Goal: Task Accomplishment & Management: Use online tool/utility

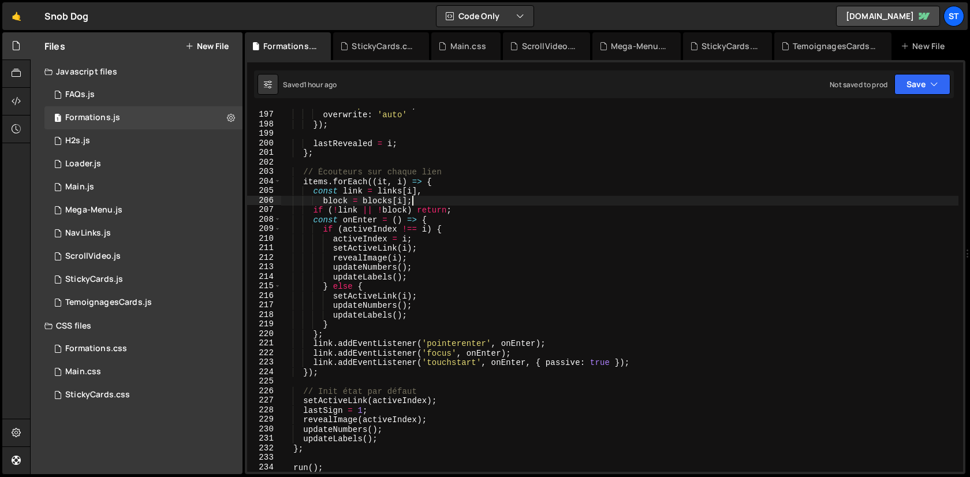
type textarea "})();"
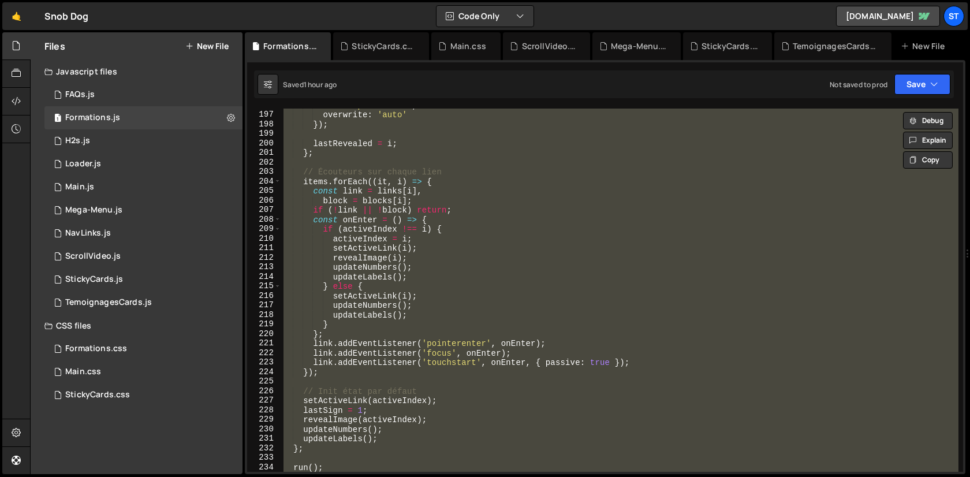
scroll to position [1980, 0]
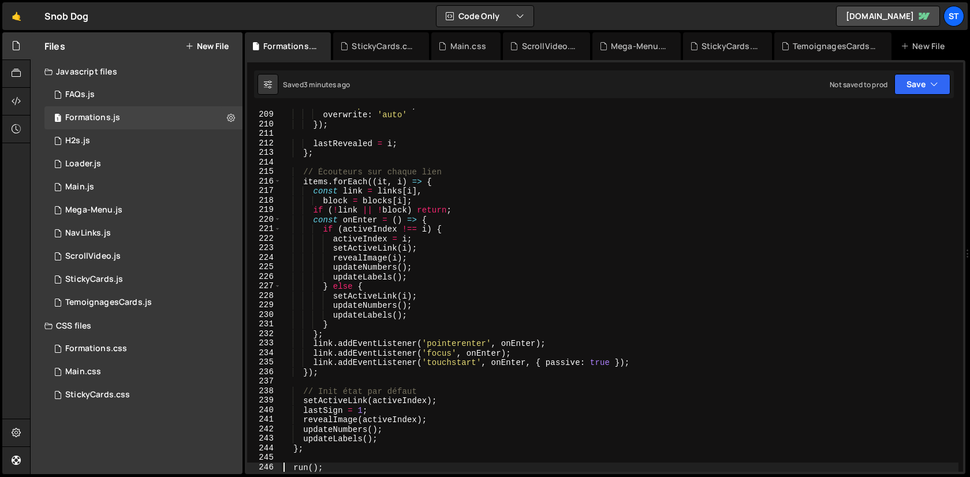
click at [421, 230] on div "ease : 'power3.out' , overwrite : 'auto' }) ; lastRevealed = i ; } ; // Écouteu…" at bounding box center [619, 291] width 677 height 382
type textarea "})();"
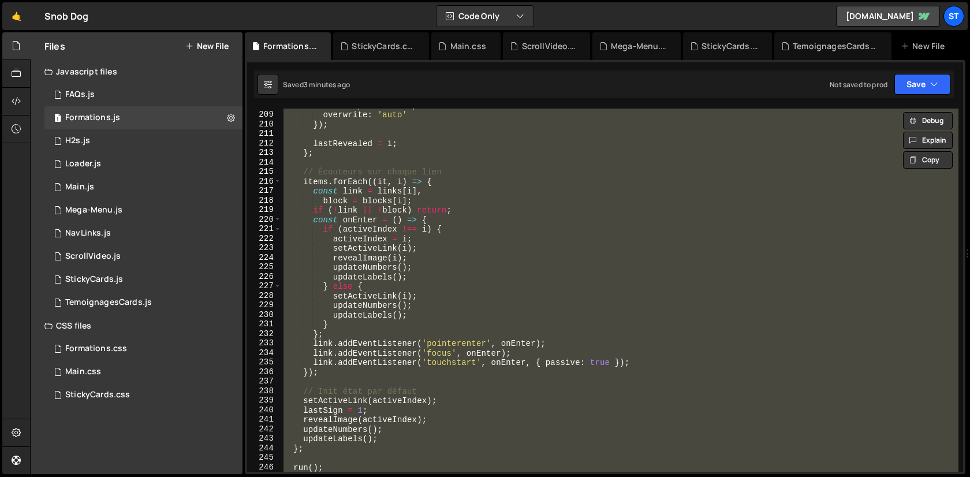
paste textarea
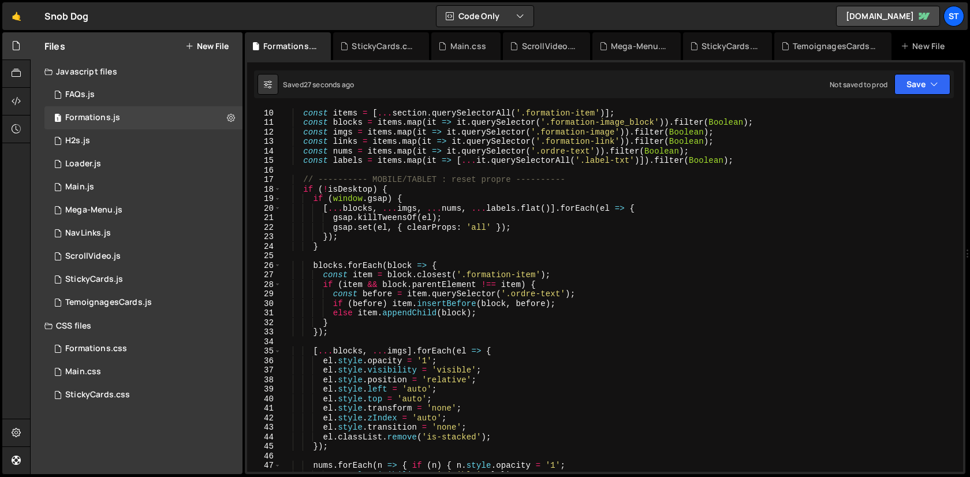
scroll to position [0, 0]
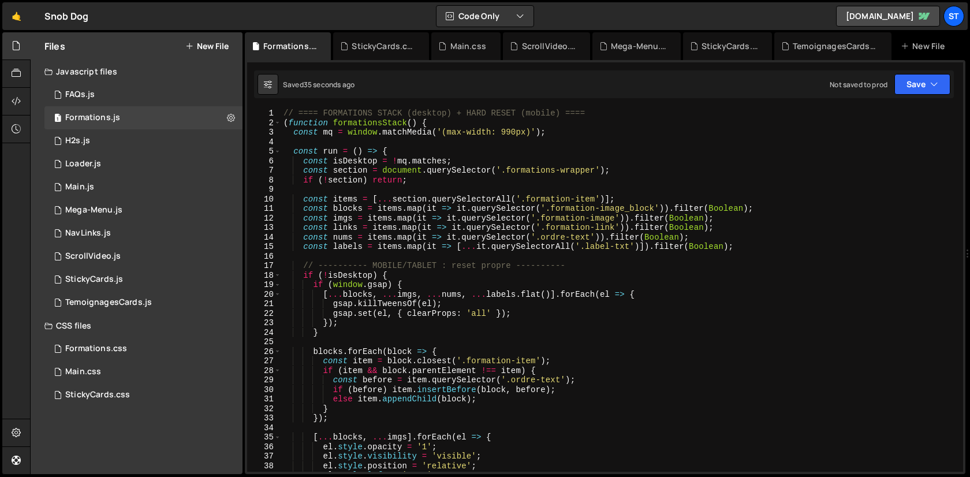
click at [346, 246] on div "// ==== FORMATIONS STACK (desktop) + HARD RESET (mobile) ==== ( function format…" at bounding box center [619, 300] width 677 height 382
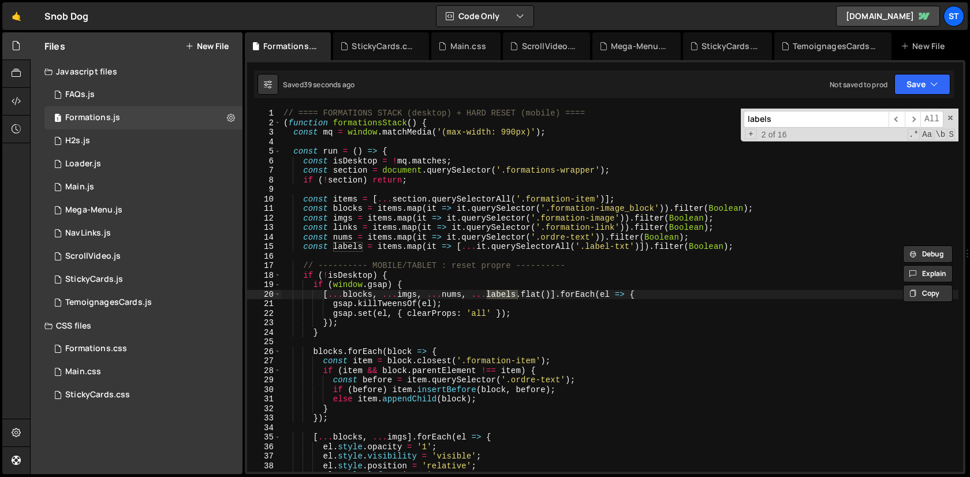
scroll to position [285, 0]
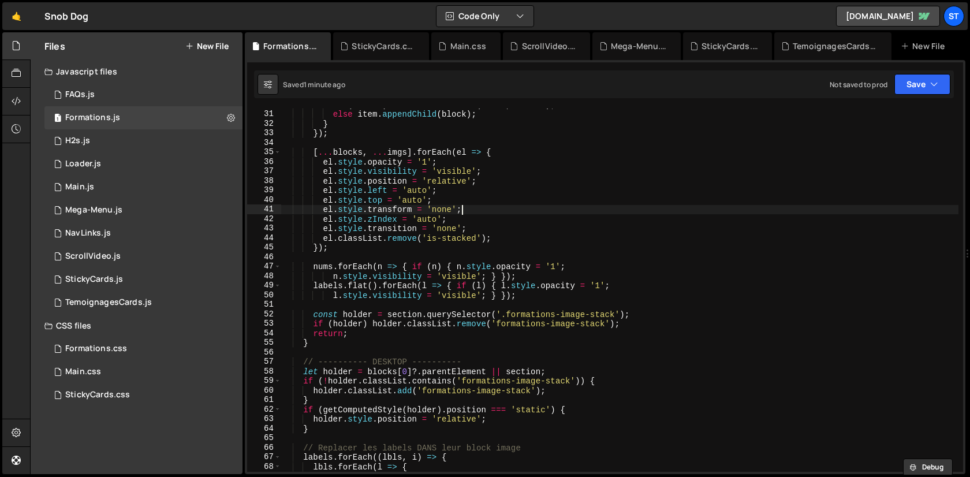
click at [481, 207] on div "if ( before ) item . insertBefore ( block , before ) ; else item . appendChild …" at bounding box center [619, 291] width 677 height 382
type textarea "})();"
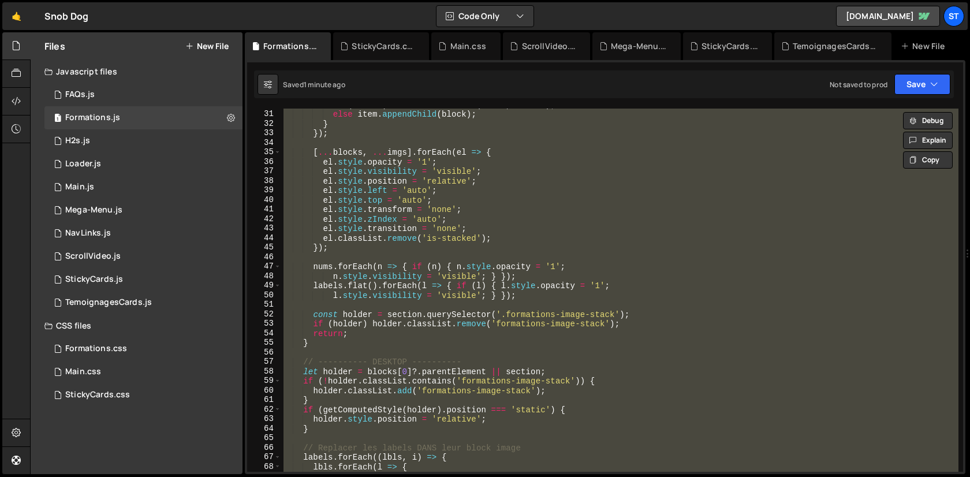
paste textarea
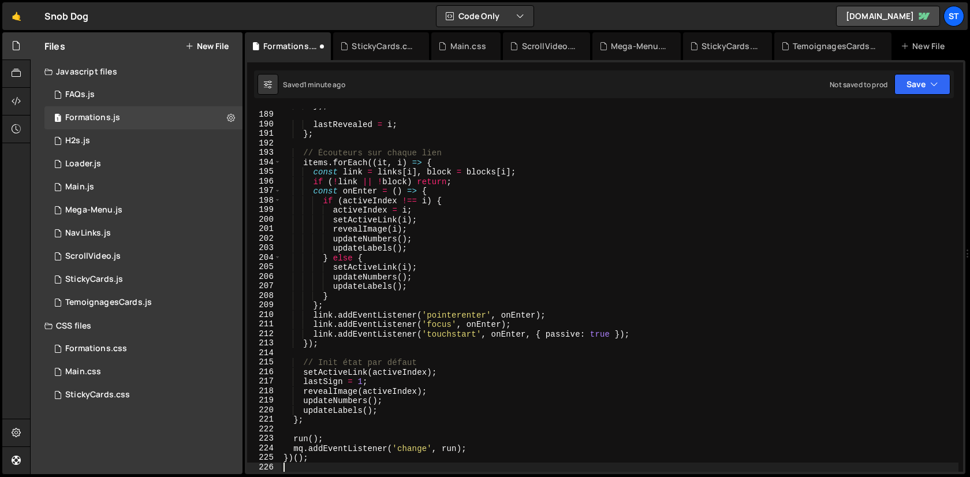
scroll to position [1790, 0]
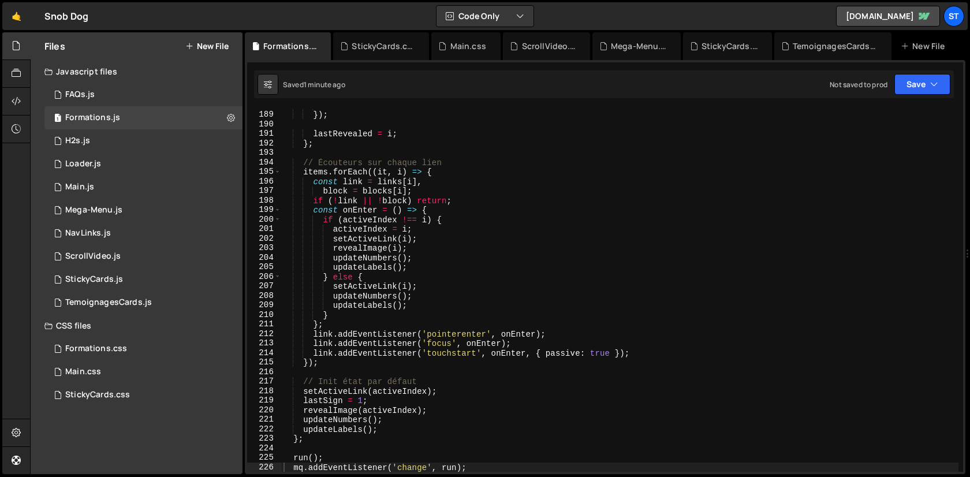
click at [450, 208] on div "overwrite : 'auto' }) ; lastRevealed = i ; } ; // Écouteurs sur chaque lien ite…" at bounding box center [619, 291] width 677 height 382
type textarea "})();"
paste textarea
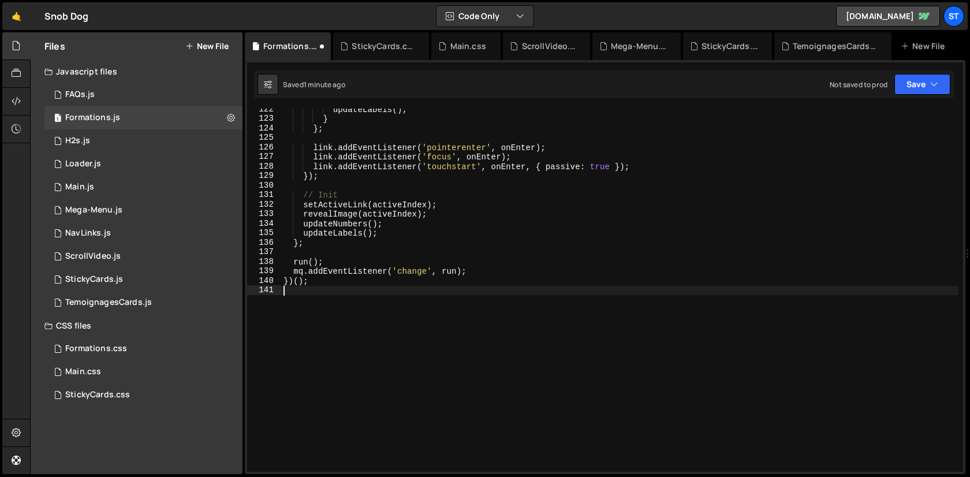
scroll to position [1157, 0]
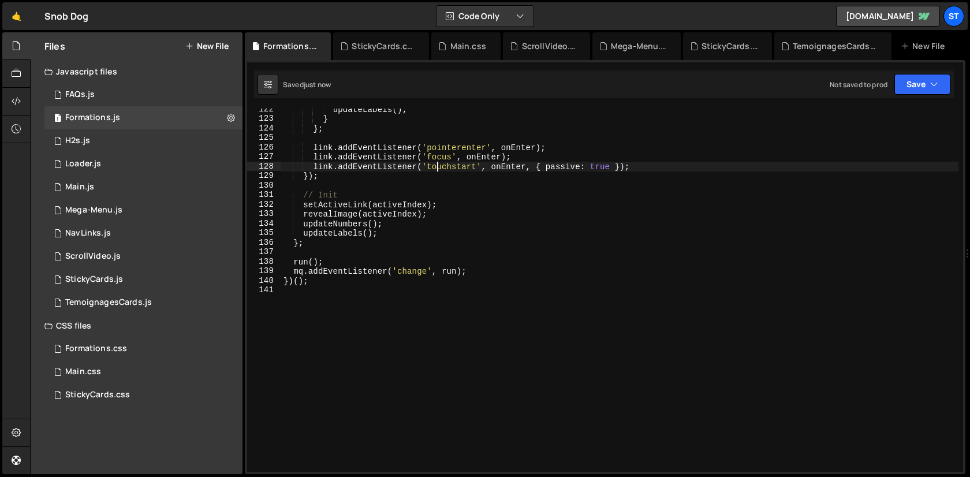
click at [438, 162] on div "updateLabels ( ) ; } } ; link . addEventListener ( 'pointerenter' , onEnter ) ;…" at bounding box center [619, 295] width 677 height 382
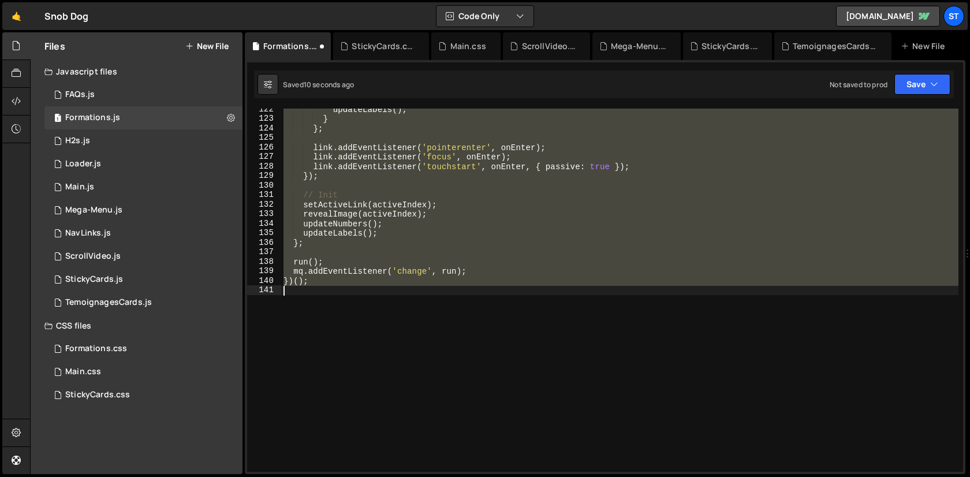
scroll to position [1985, 0]
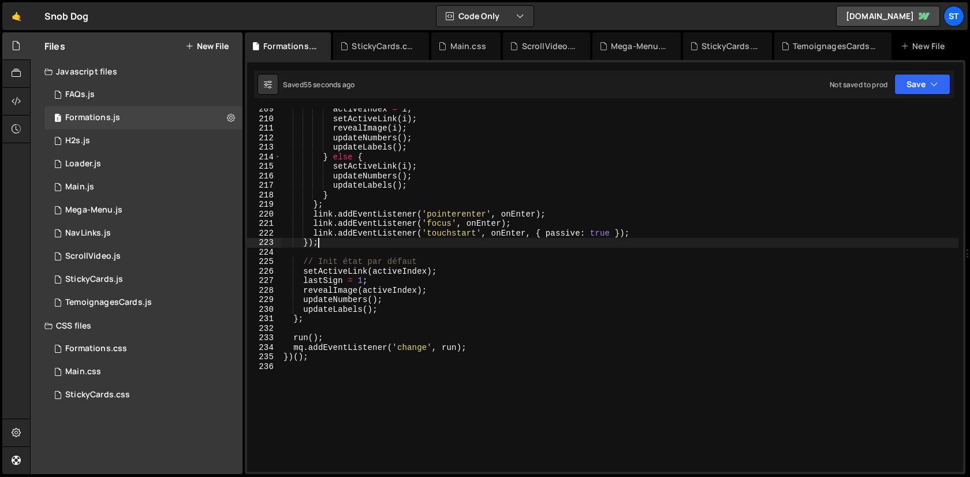
click at [545, 238] on div "activeIndex = i ; setActiveLink ( i ) ; revealImage ( i ) ; updateNumbers ( ) ;…" at bounding box center [619, 295] width 677 height 382
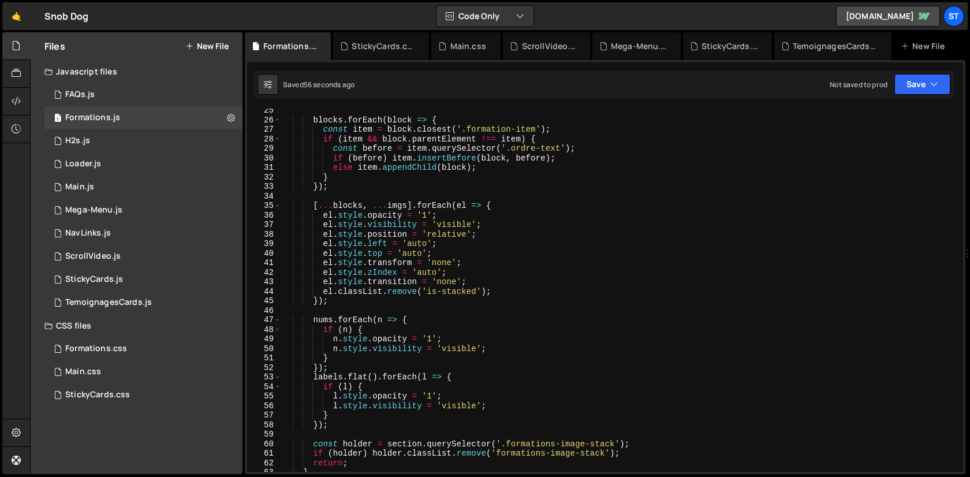
scroll to position [0, 0]
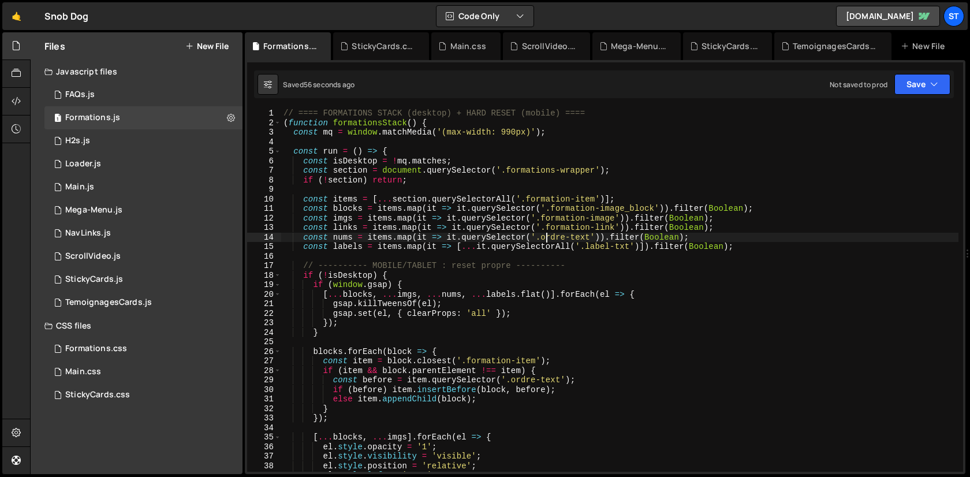
click at [545, 238] on div "// ==== FORMATIONS STACK (desktop) + HARD RESET (mobile) ==== ( function format…" at bounding box center [619, 300] width 677 height 382
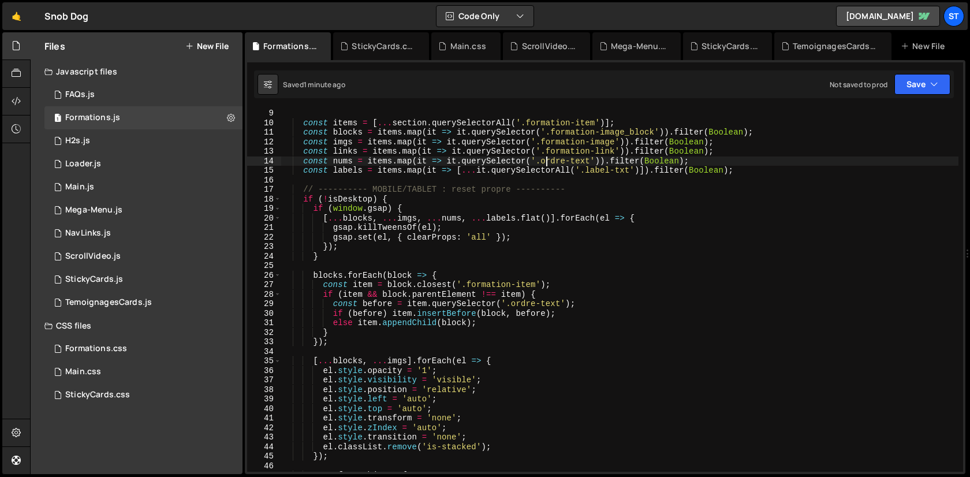
scroll to position [77, 0]
click at [501, 221] on div "const items = [ ... section . querySelectorAll ( '.formation-item' )] ; const b…" at bounding box center [619, 299] width 677 height 382
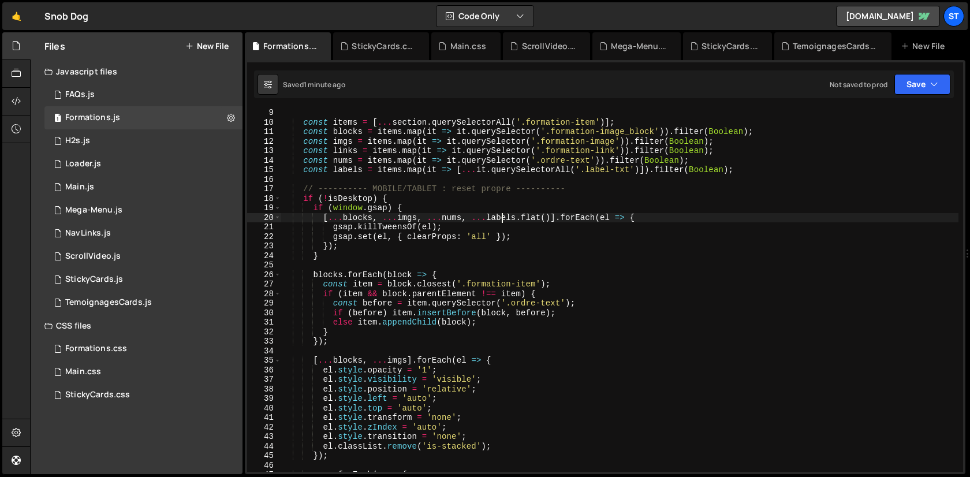
type textarea "})();"
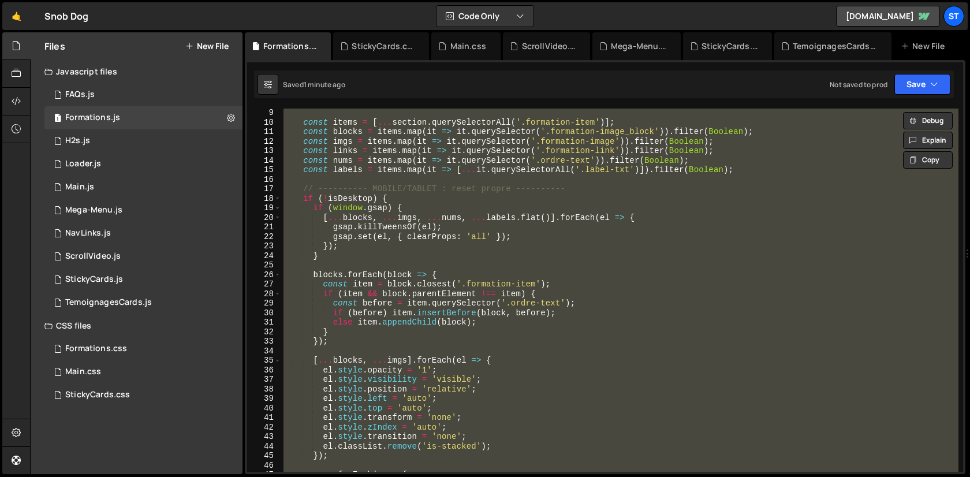
paste textarea
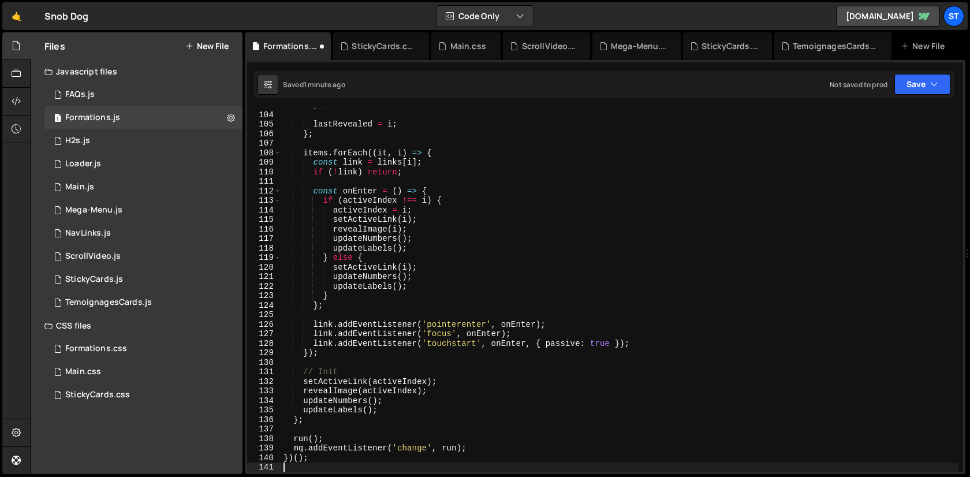
type textarea "})();"
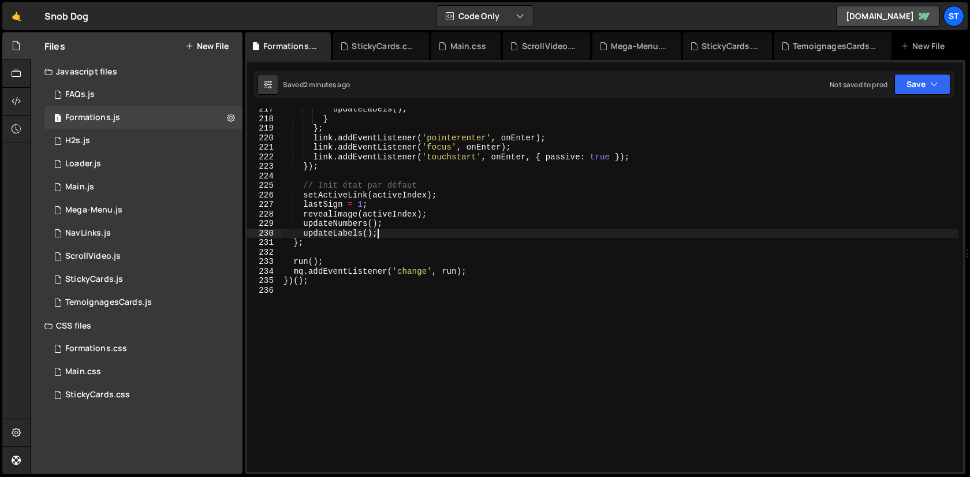
click at [388, 235] on div "updateLabels ( ) ; } } ; link . addEventListener ( 'pointerenter' , onEnter ) ;…" at bounding box center [619, 295] width 677 height 382
type textarea "updateLabels();"
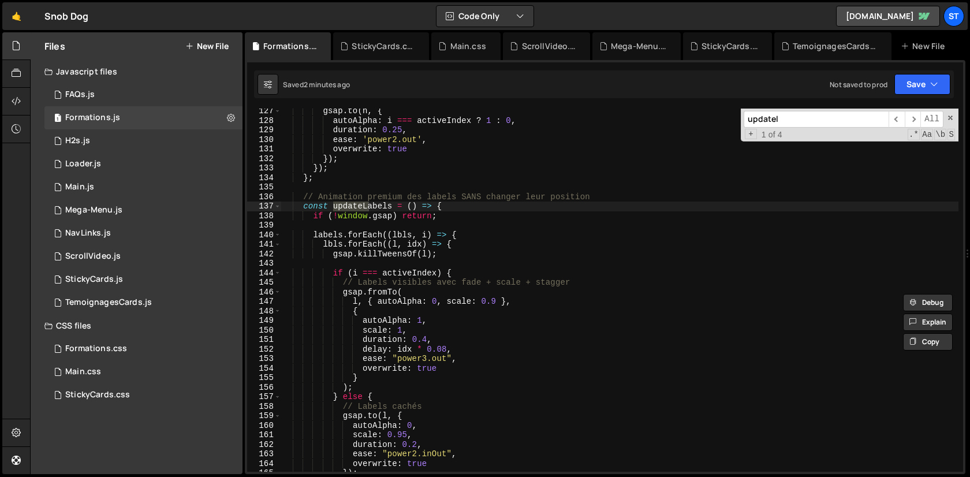
scroll to position [1202, 0]
type input "updatel"
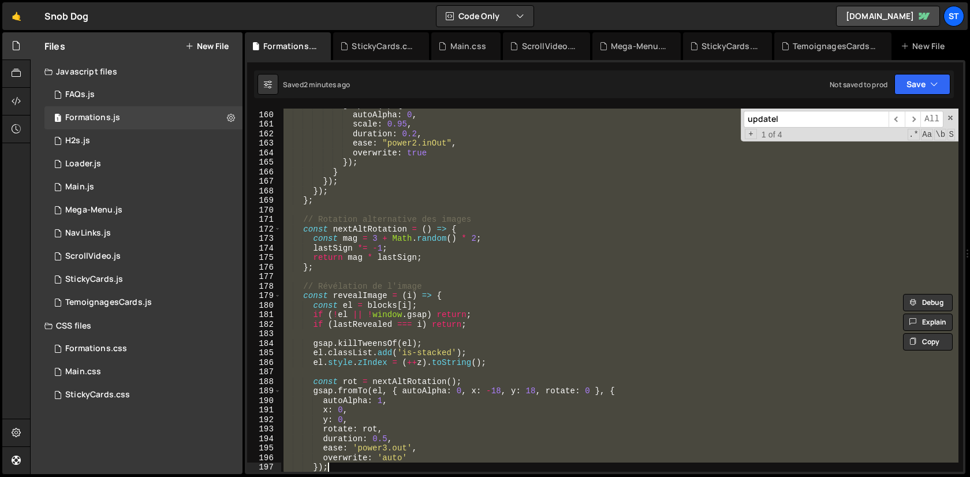
scroll to position [1542, 0]
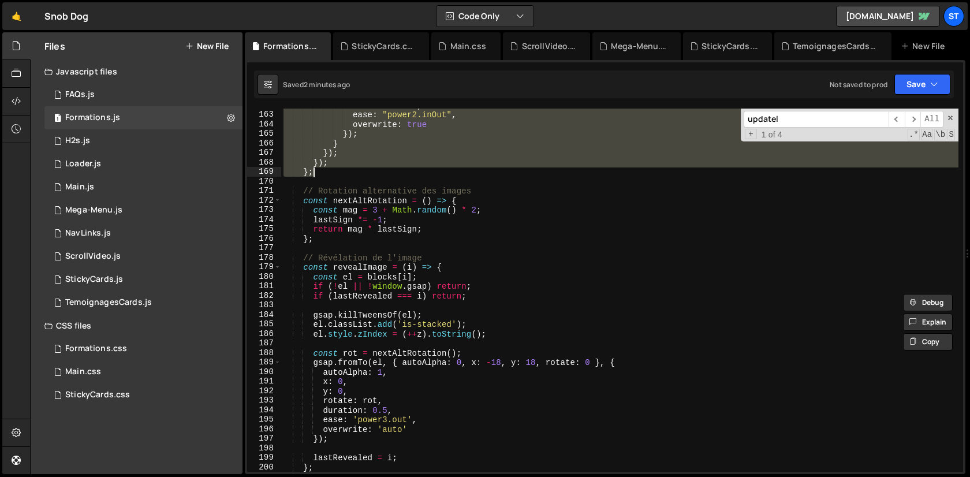
drag, startPoint x: 304, startPoint y: 198, endPoint x: 328, endPoint y: 174, distance: 34.3
click at [328, 174] on div "duration : 0.2 , ease : "power2.inOut" , overwrite : true }) ; } }) ; }) ; } ; …" at bounding box center [619, 291] width 677 height 382
type textarea "}); };"
paste textarea
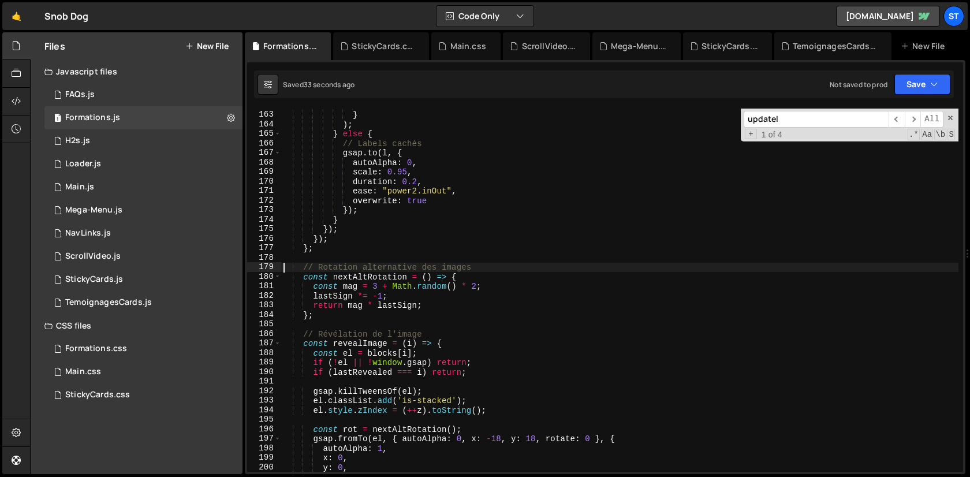
click at [443, 333] on div "overwrite : true } ) ; } else { // Labels cachés gsap . to ( l , { autoAlpha : …" at bounding box center [619, 291] width 677 height 382
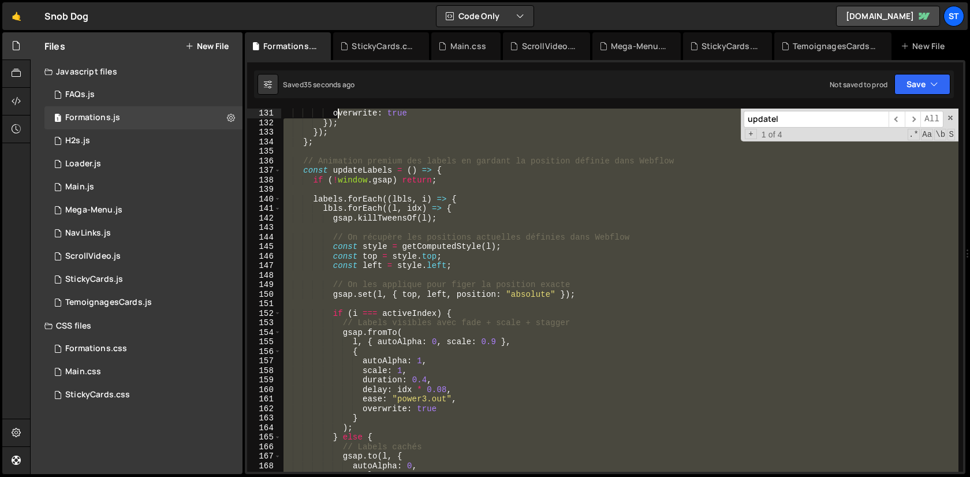
scroll to position [1124, 0]
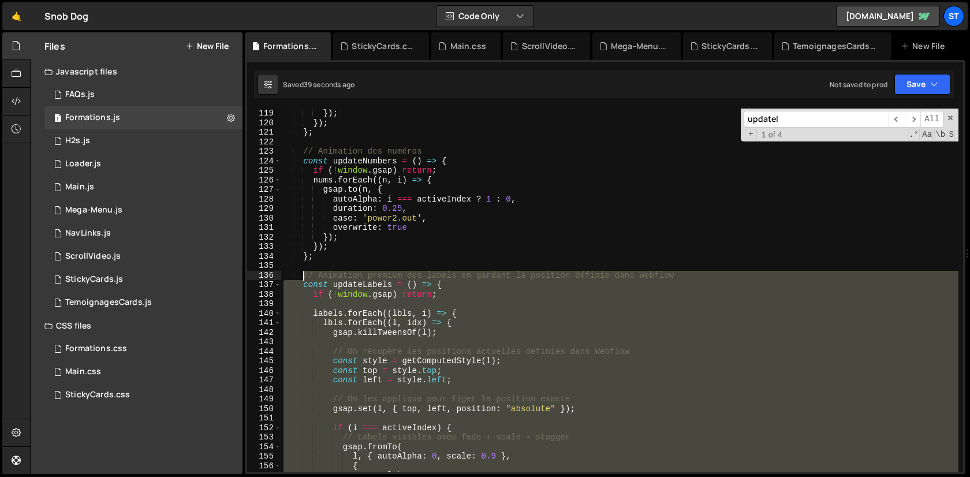
drag, startPoint x: 355, startPoint y: 286, endPoint x: 302, endPoint y: 279, distance: 53.6
click at [302, 279] on div "}) ; }) ; } ; // Animation des numéros const updateNumbers = ( ) => { if ( ! wi…" at bounding box center [619, 300] width 677 height 382
type textarea "// Animation premium des labels en gardant la position définie dans Webflow con…"
paste textarea
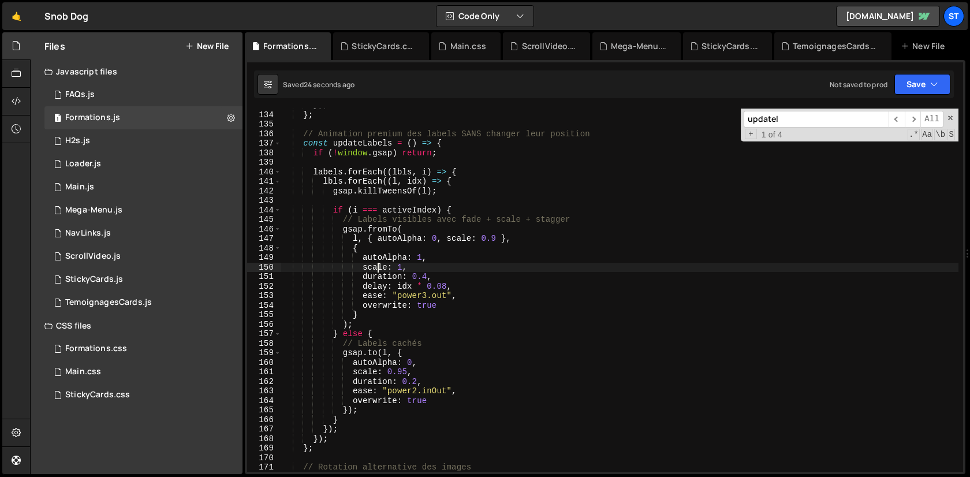
click at [379, 268] on div "}) ; } ; // Animation premium des labels SANS changer leur position const updat…" at bounding box center [619, 291] width 677 height 382
click at [412, 268] on div "}) ; } ; // Animation premium des labels SANS changer leur position const updat…" at bounding box center [619, 291] width 677 height 382
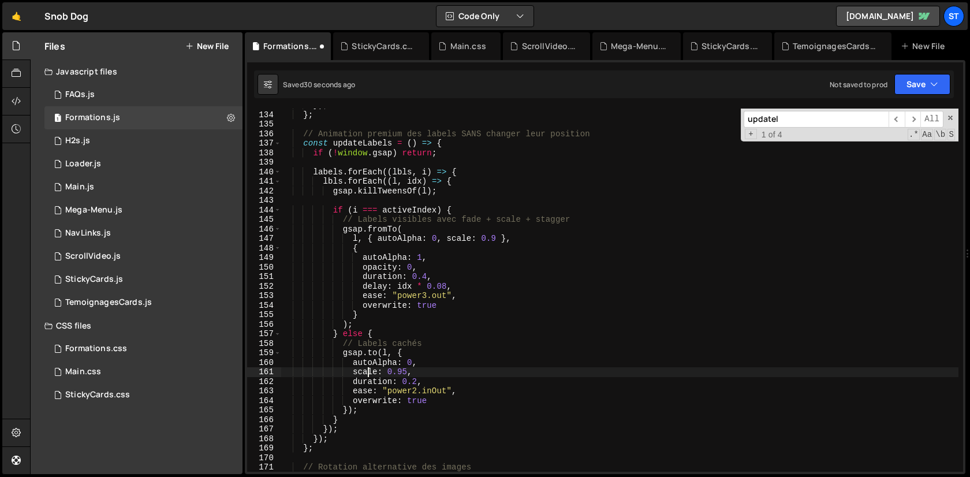
click at [365, 373] on div "}) ; } ; // Animation premium des labels SANS changer leur position const updat…" at bounding box center [619, 291] width 677 height 382
click at [408, 371] on div "}) ; } ; // Animation premium des labels SANS changer leur position const updat…" at bounding box center [619, 291] width 677 height 382
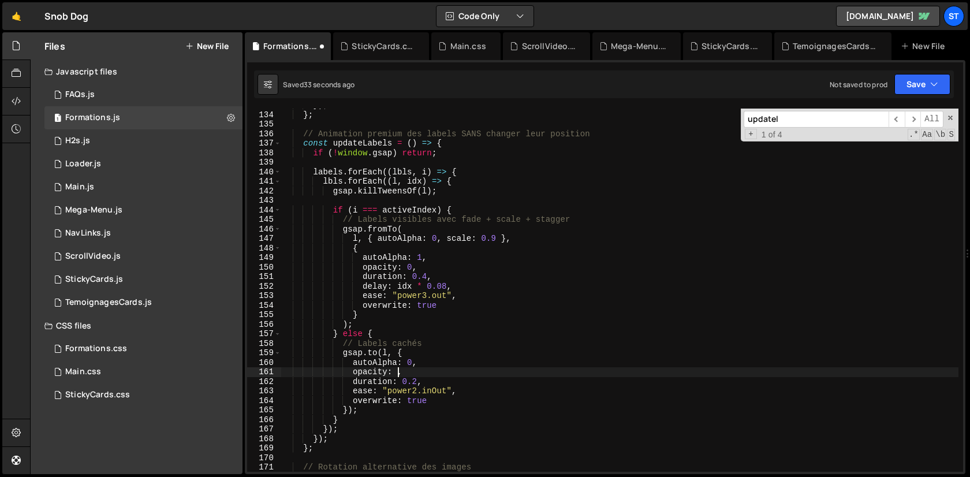
scroll to position [0, 8]
click at [495, 343] on div "}) ; } ; // Animation premium des labels SANS changer leur position const updat…" at bounding box center [619, 291] width 677 height 382
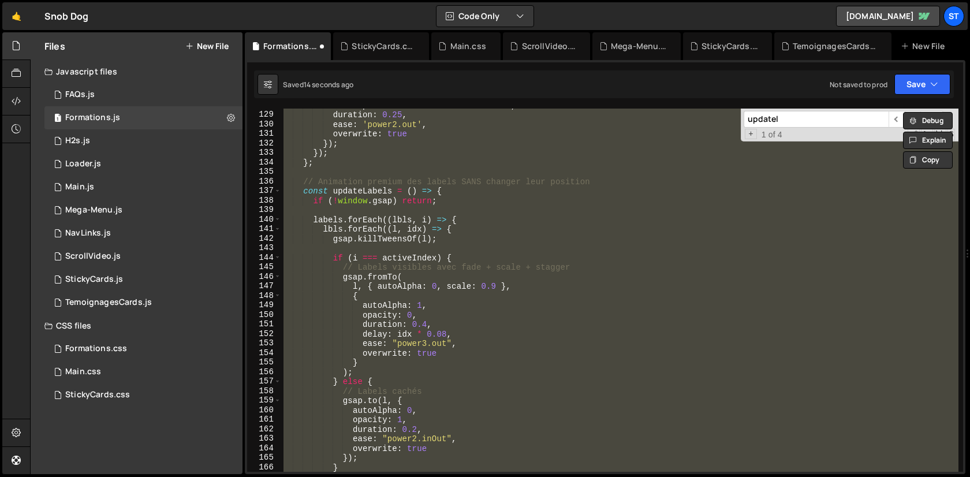
scroll to position [1217, 0]
click at [499, 353] on div "autoAlpha : i === activeIndex ? 1 : 0 , duration : 0.25 , ease : 'power2.out' ,…" at bounding box center [619, 290] width 677 height 363
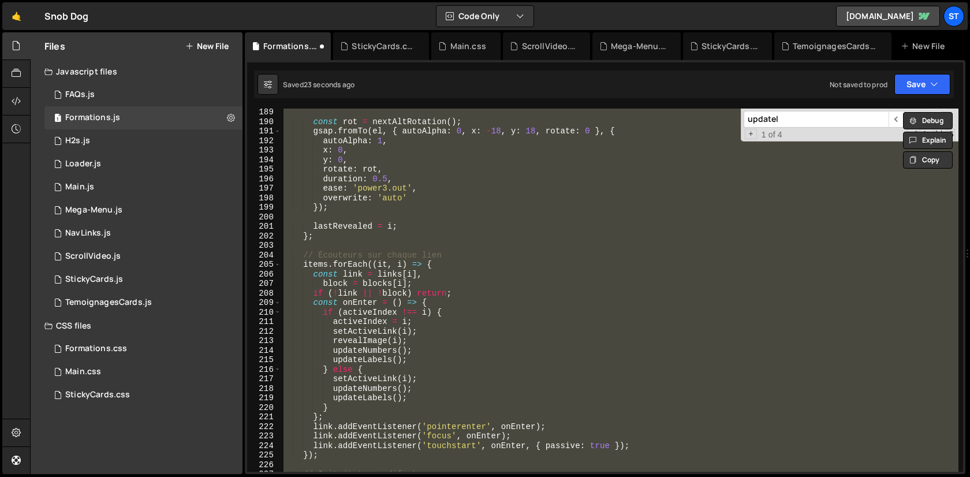
scroll to position [1613, 0]
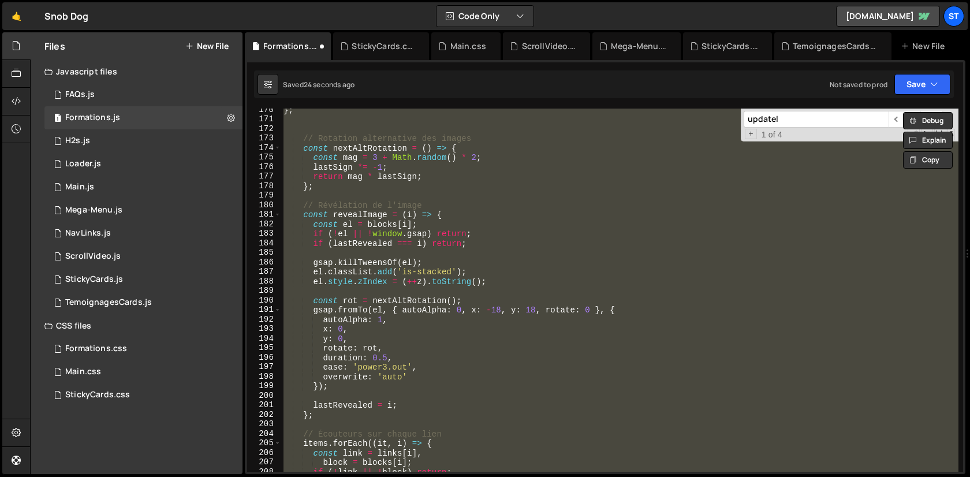
click at [469, 324] on div "} ; // Rotation alternative des images const nextAltRotation = ( ) => { const m…" at bounding box center [619, 290] width 677 height 363
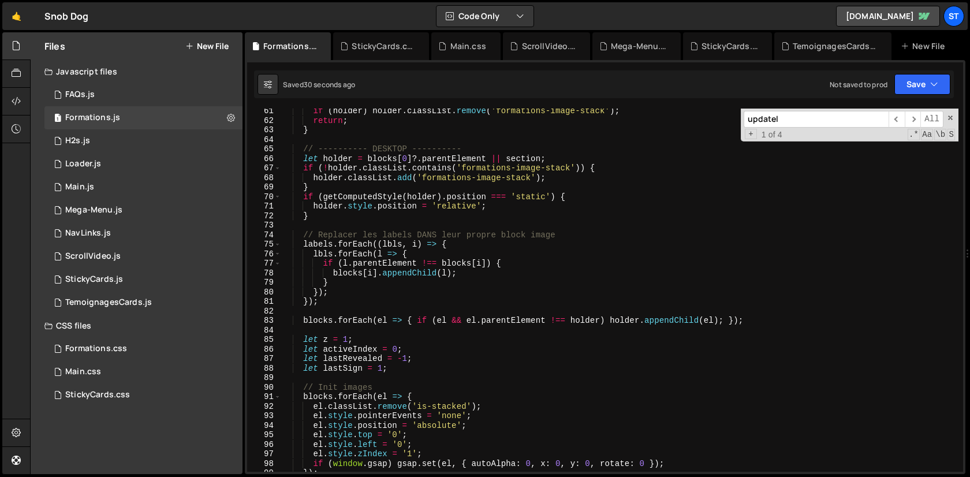
scroll to position [574, 0]
click at [521, 265] on div "if ( holder ) holder . classList . remove ( 'formations-image-stack' ) ; return…" at bounding box center [619, 297] width 677 height 382
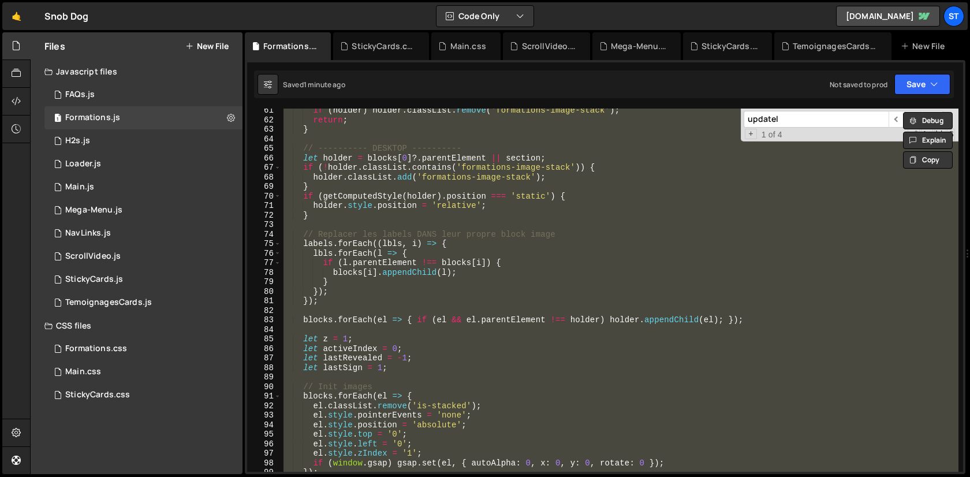
click at [465, 304] on div "if ( holder ) holder . classList . remove ( 'formations-image-stack' ) ; return…" at bounding box center [619, 290] width 677 height 363
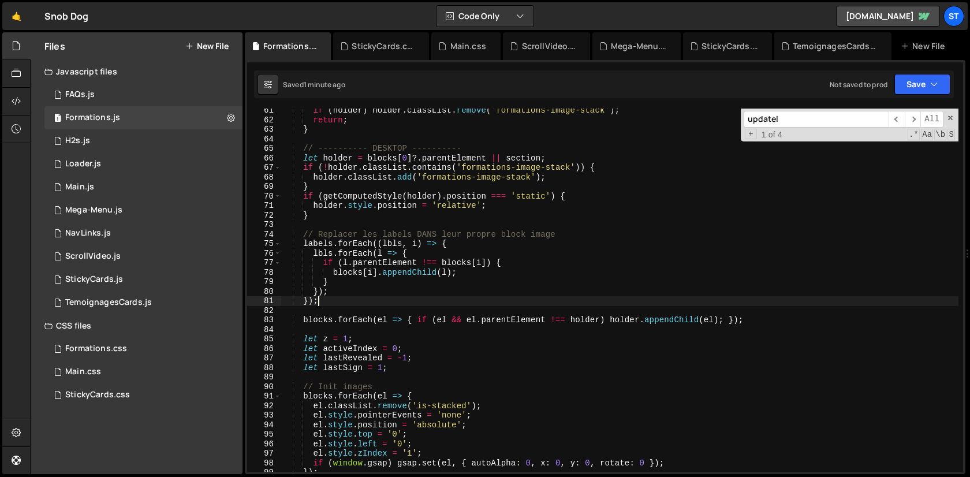
type textarea "})();"
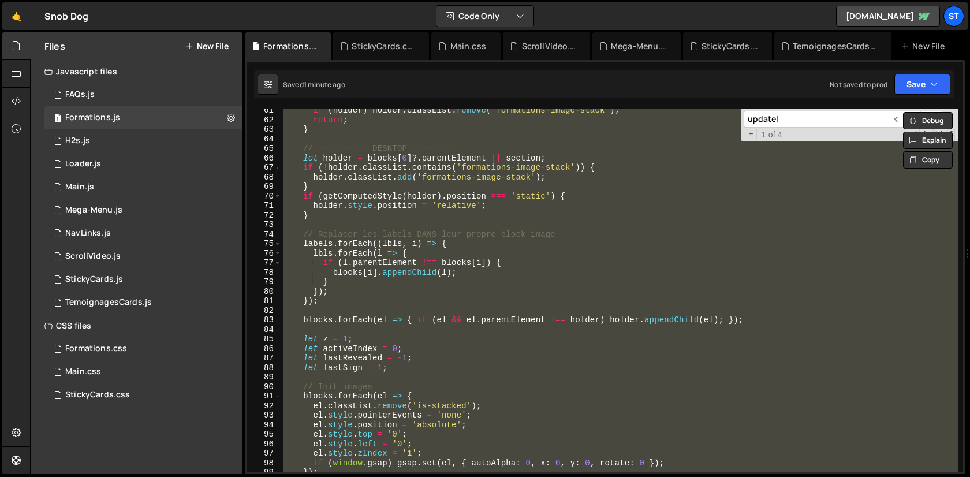
paste textarea
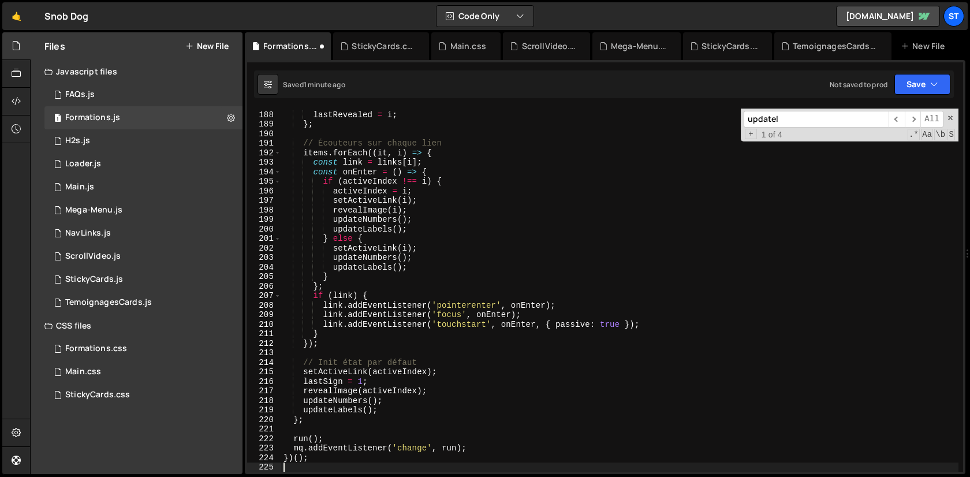
scroll to position [1780, 0]
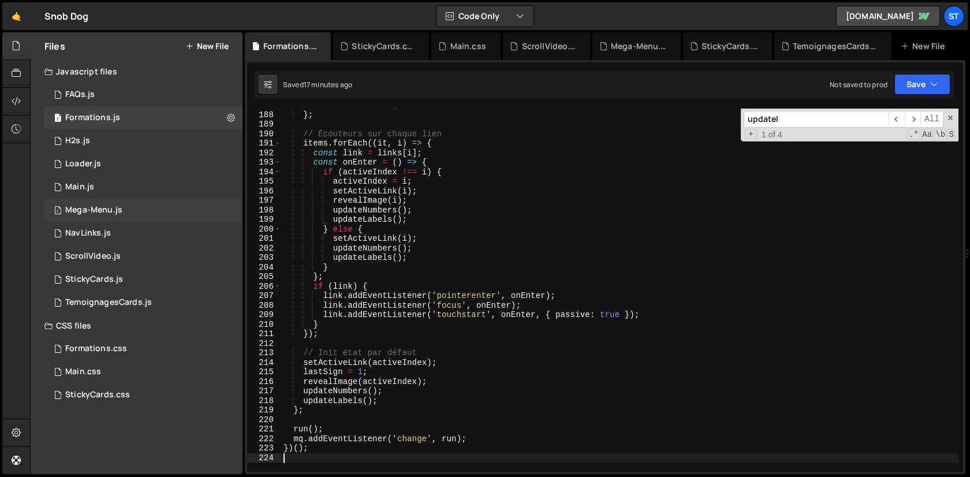
click at [103, 215] on div "Mega-Menu.js" at bounding box center [93, 210] width 57 height 10
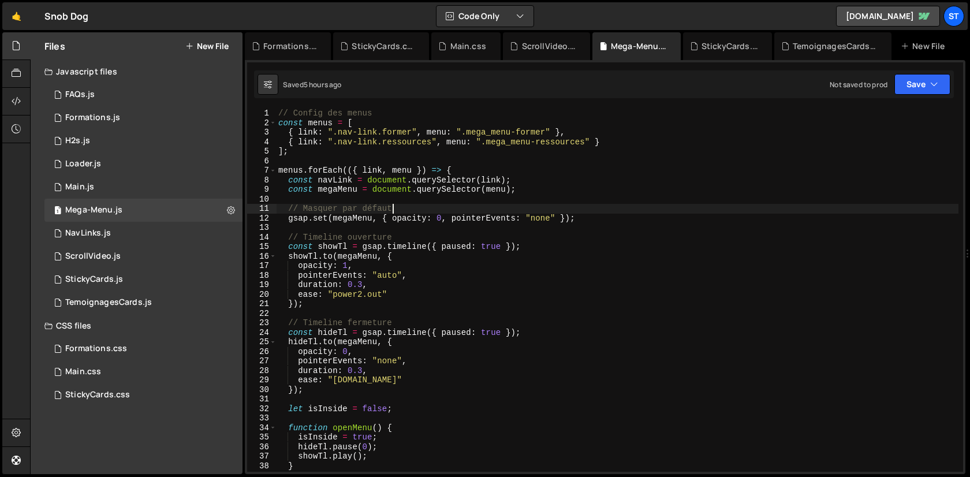
click at [603, 212] on div "// Config des menus const menus = [ { link : ".nav-link.former" , menu : ".mega…" at bounding box center [617, 300] width 682 height 382
type textarea "});"
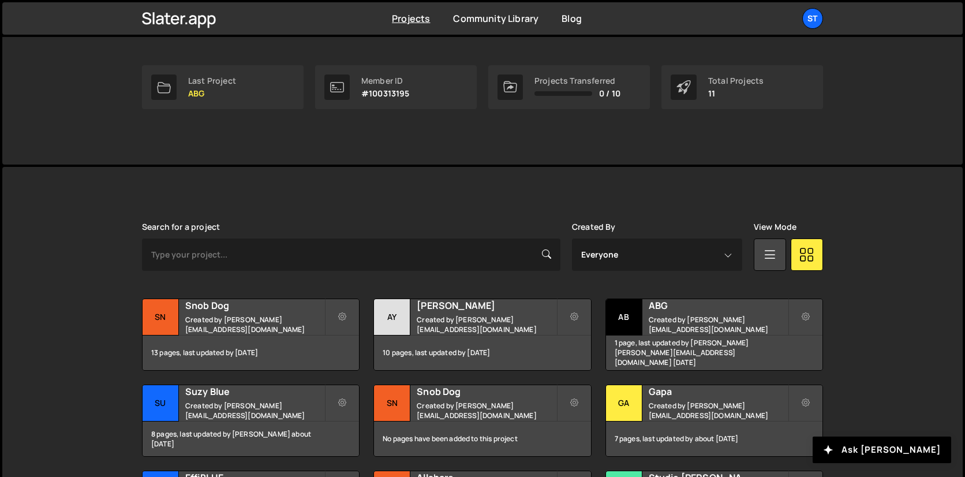
scroll to position [167, 0]
click at [226, 328] on div "Snob Dog Created by lucas@studioelias.fr" at bounding box center [251, 316] width 216 height 36
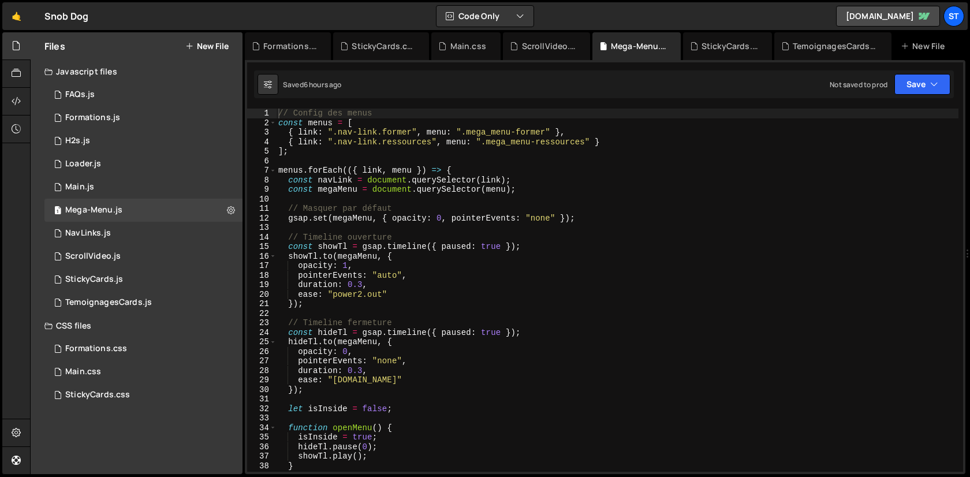
click at [391, 214] on div "// Config des menus const menus = [ { link : ".nav-link.former" , menu : ".mega…" at bounding box center [617, 300] width 682 height 382
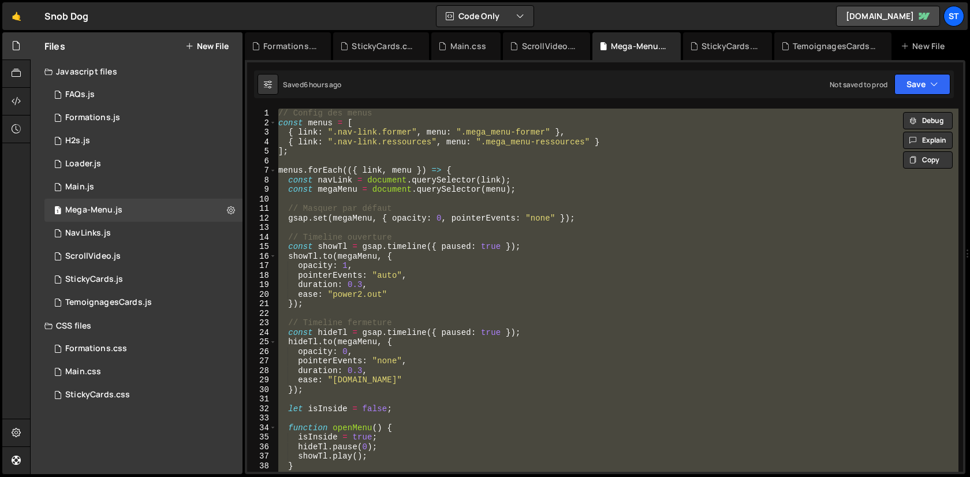
click at [443, 341] on div "// Config des menus const menus = [ { link : ".nav-link.former" , menu : ".mega…" at bounding box center [617, 290] width 682 height 363
type textarea "});"
paste textarea
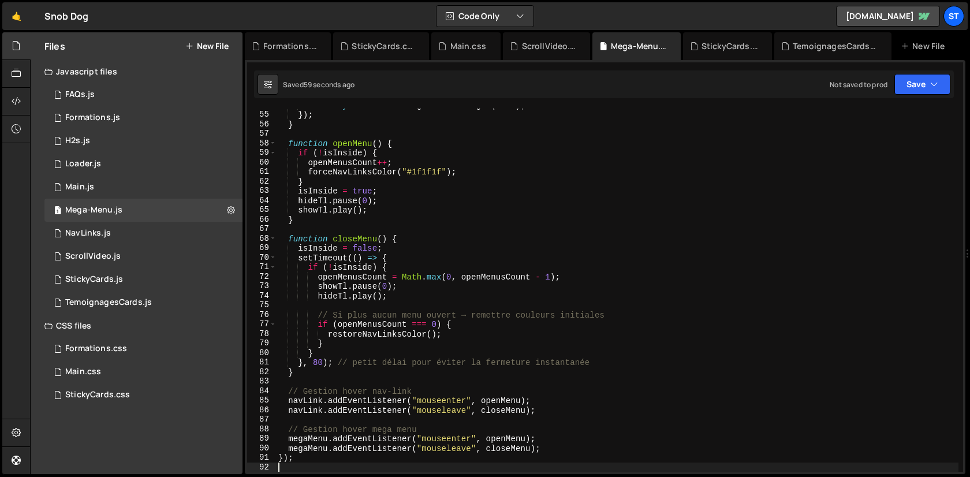
click at [437, 120] on div "link . style . color = originalColors . get ( link ) ; }) ; } function openMenu…" at bounding box center [617, 291] width 682 height 382
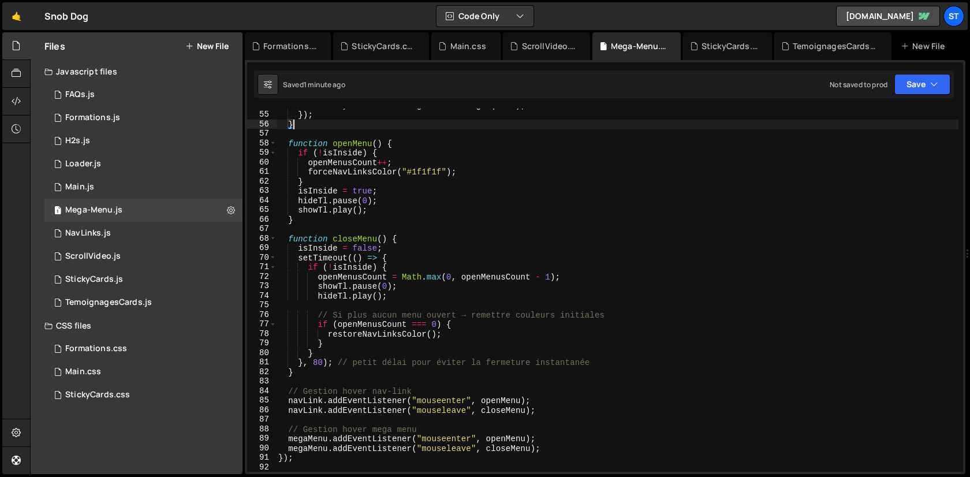
type textarea "});"
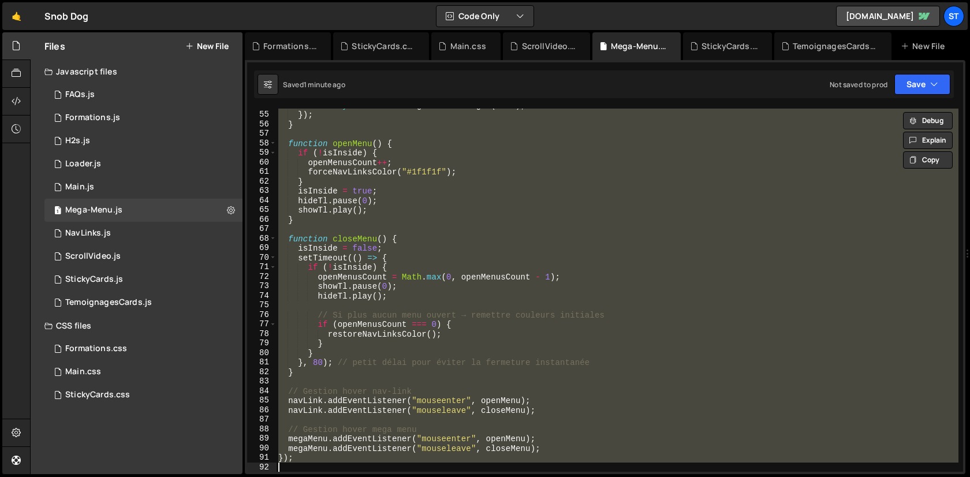
paste textarea
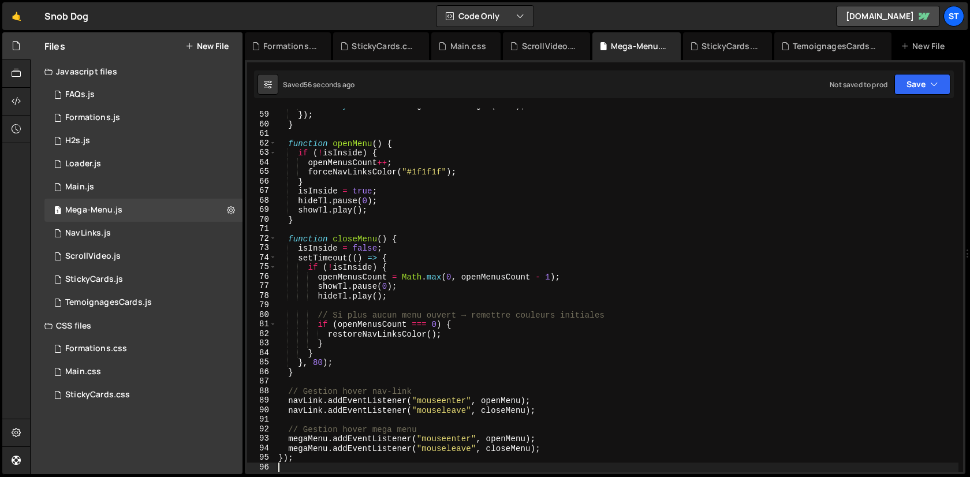
click at [544, 285] on div "link . style . color = originalColors . get ( link ) ; }) ; } function openMenu…" at bounding box center [617, 291] width 682 height 382
type textarea "});"
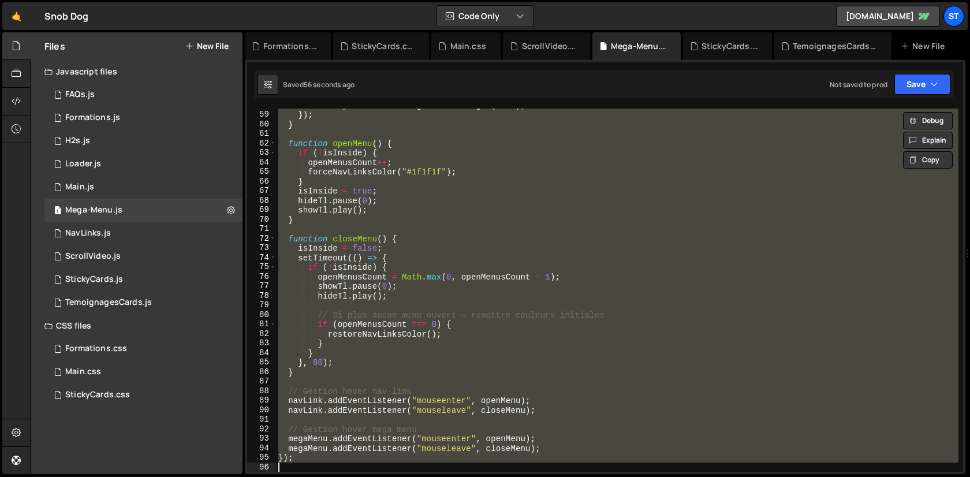
paste textarea
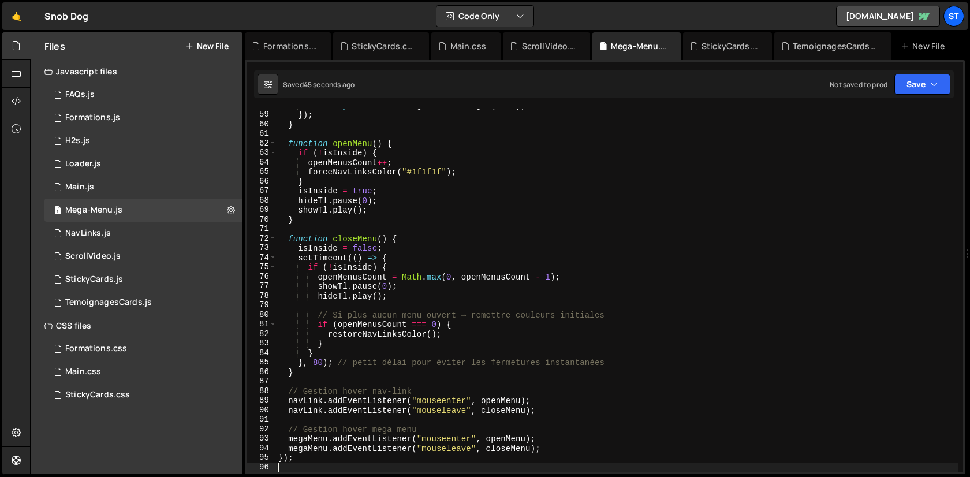
click at [708, 452] on div "link . style . color = originalColors . get ( link ) ; }) ; } function openMenu…" at bounding box center [617, 291] width 682 height 382
type textarea "});"
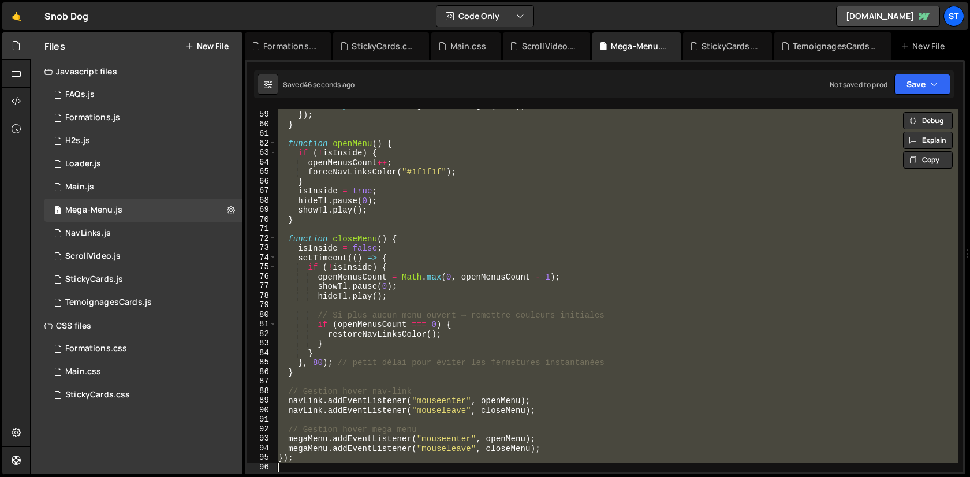
paste textarea
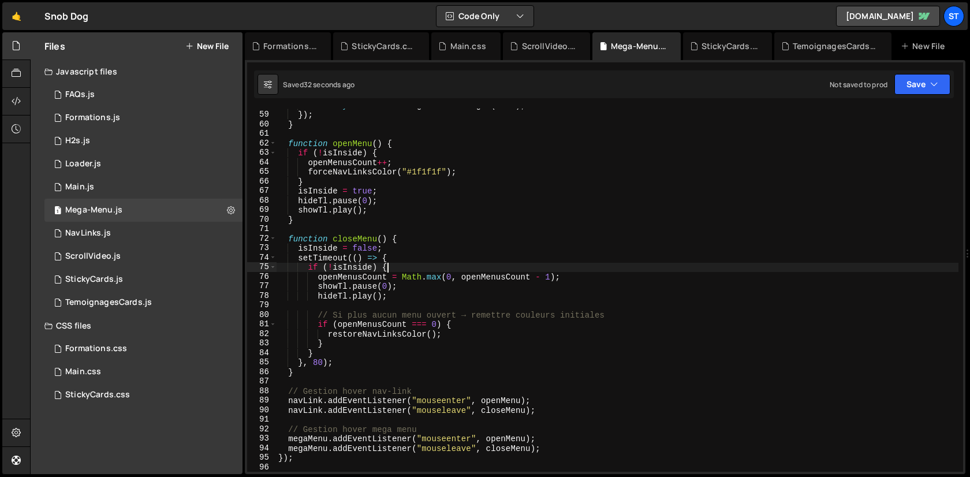
click at [465, 270] on div "link . style . color = originalColors . get ( link ) ; }) ; } function openMenu…" at bounding box center [617, 291] width 682 height 382
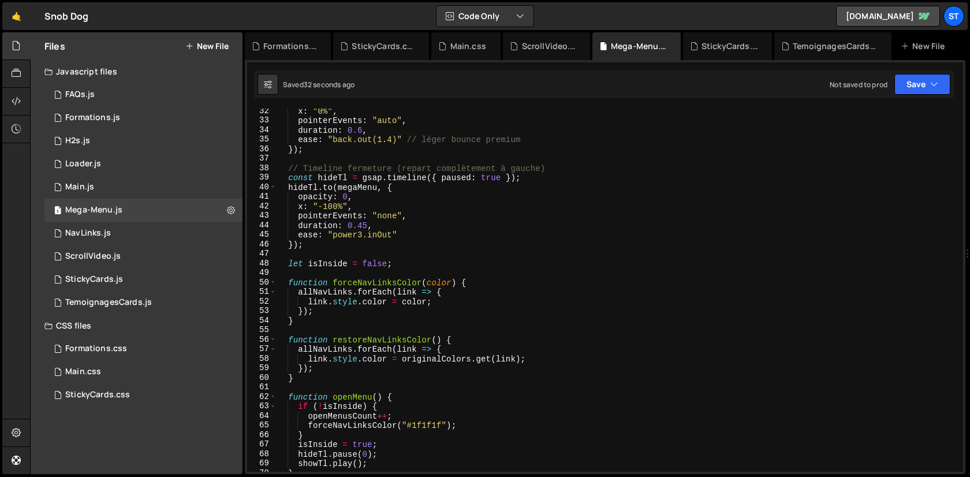
scroll to position [0, 0]
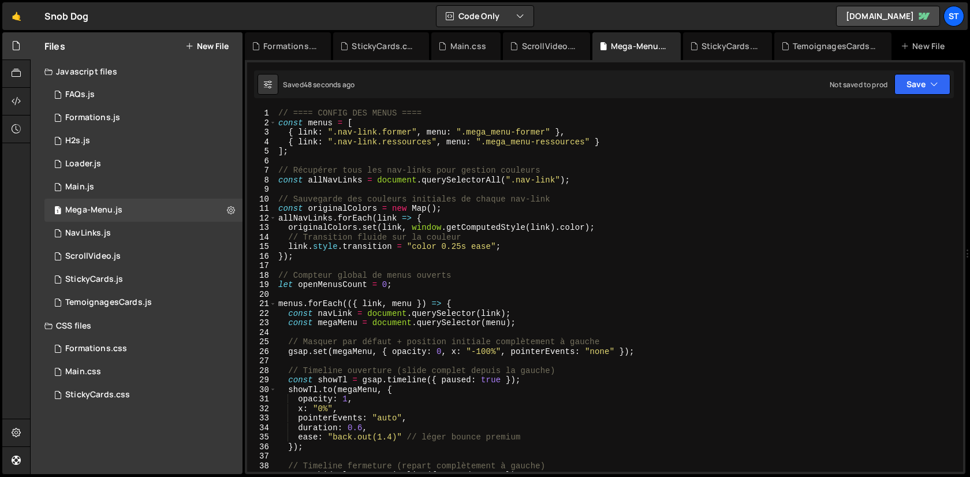
click at [537, 246] on div "// ==== CONFIG DES MENUS ==== const menus = [ { link : ".nav-link.former" , men…" at bounding box center [617, 300] width 682 height 382
type textarea "link.style.transition = "color 0.25s ease";"
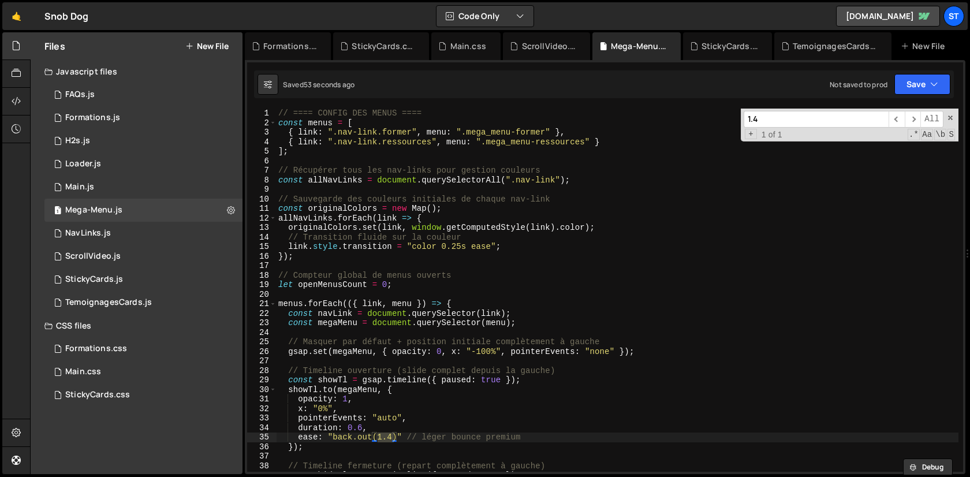
type input "1.4"
click at [392, 436] on div "// ==== CONFIG DES MENUS ==== const menus = [ { link : ".nav-link.former" , men…" at bounding box center [617, 290] width 682 height 363
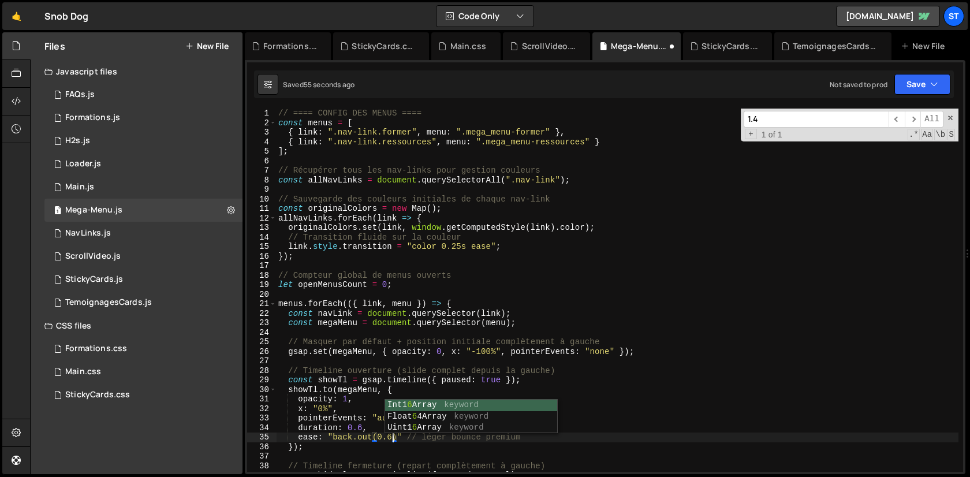
scroll to position [0, 8]
click at [343, 438] on div "// ==== CONFIG DES MENUS ==== const menus = [ { link : ".nav-link.former" , men…" at bounding box center [617, 300] width 682 height 382
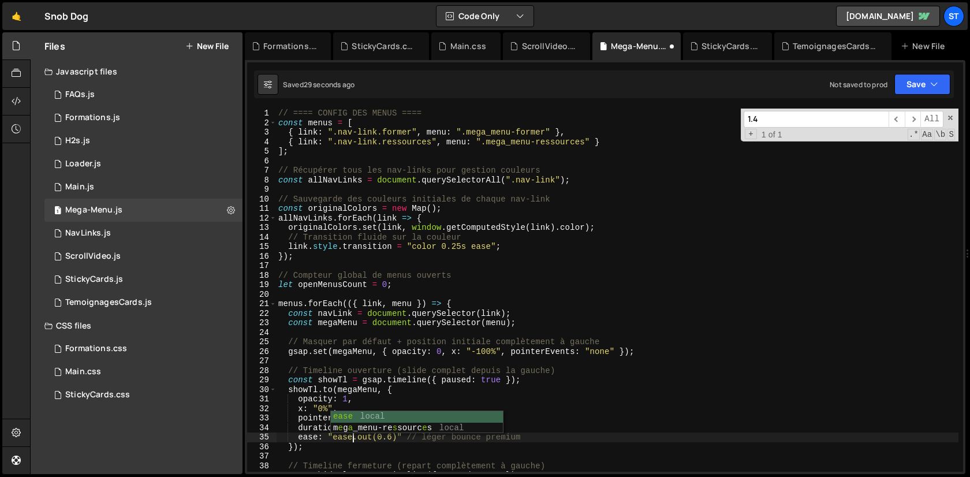
scroll to position [0, 5]
click at [343, 440] on div "// ==== CONFIG DES MENUS ==== const menus = [ { link : ".nav-link.former" , men…" at bounding box center [617, 300] width 682 height 382
click at [396, 437] on div "// ==== CONFIG DES MENUS ==== const menus = [ { link : ".nav-link.former" , men…" at bounding box center [617, 300] width 682 height 382
click at [434, 442] on div "// ==== CONFIG DES MENUS ==== const menus = [ { link : ".nav-link.former" , men…" at bounding box center [617, 300] width 682 height 382
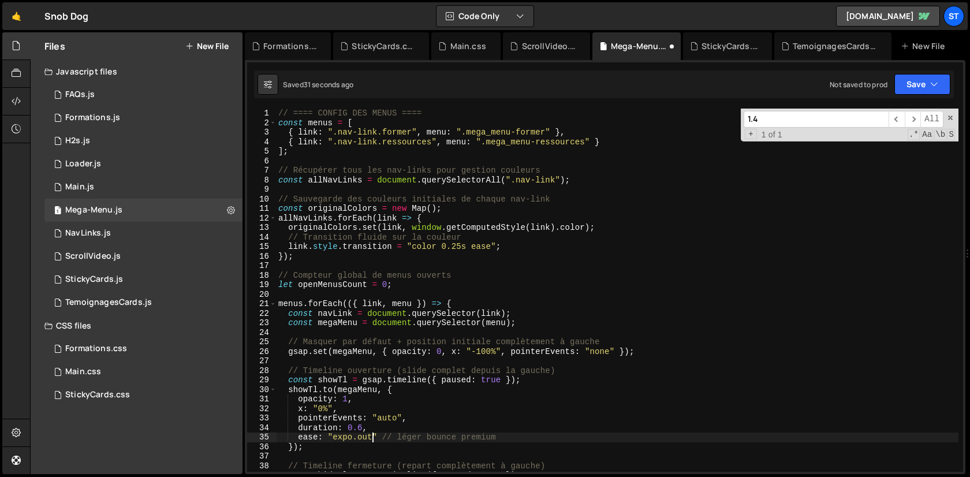
click at [434, 442] on div "// ==== CONFIG DES MENUS ==== const menus = [ { link : ".nav-link.former" , men…" at bounding box center [617, 300] width 682 height 382
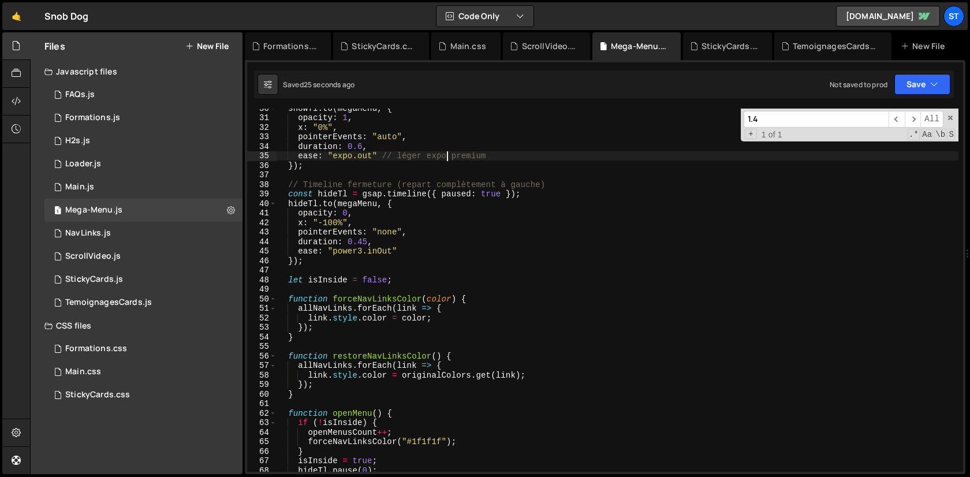
scroll to position [260, 0]
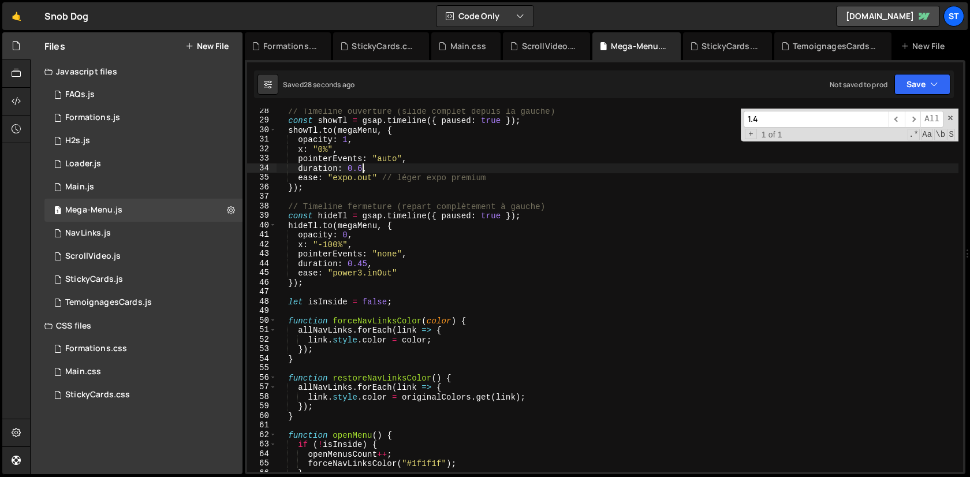
click at [361, 167] on div "// Timeline ouverture (slide complet depuis la gauche) const showTl = gsap . ti…" at bounding box center [617, 297] width 682 height 382
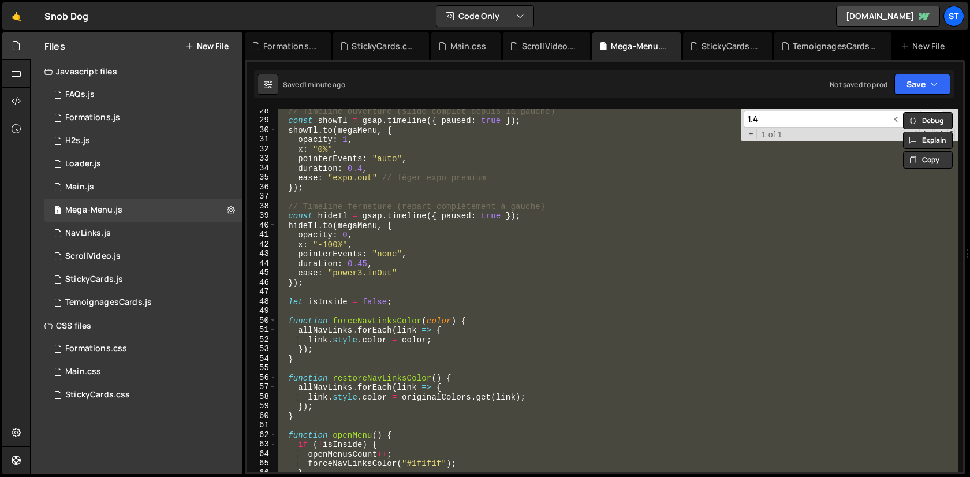
click at [381, 234] on div "// Timeline ouverture (slide complet depuis la gauche) const showTl = gsap . ti…" at bounding box center [617, 290] width 682 height 363
type textarea "});"
paste textarea
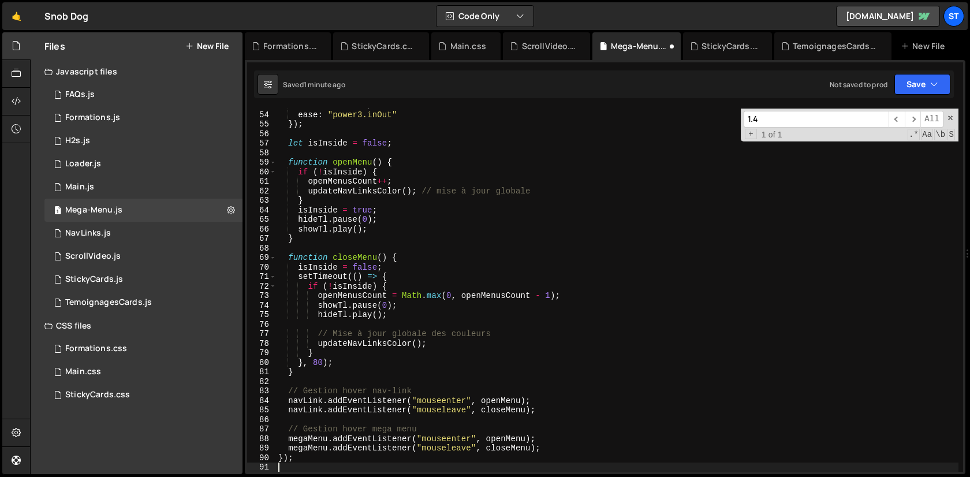
scroll to position [503, 0]
click at [89, 274] on div "StickyCards.js" at bounding box center [94, 279] width 58 height 10
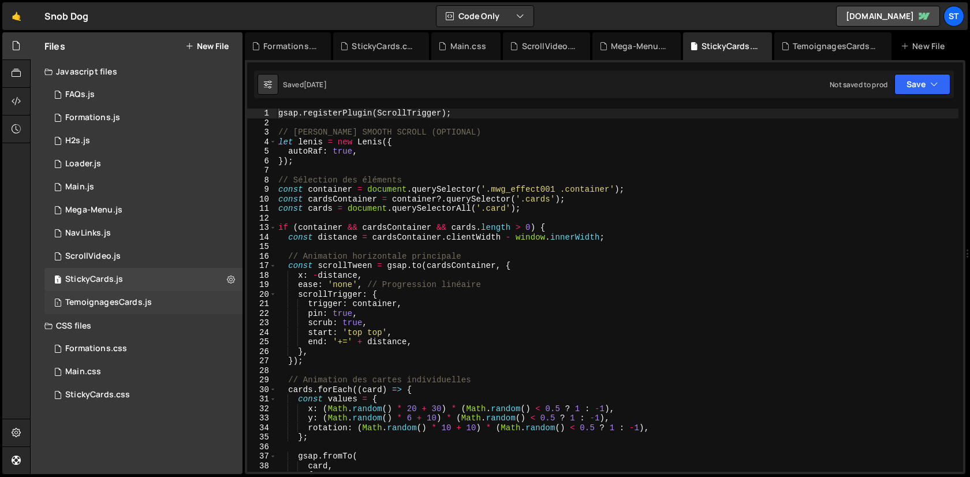
click at [130, 294] on div "1 TemoignagesCards.js 0" at bounding box center [143, 302] width 198 height 23
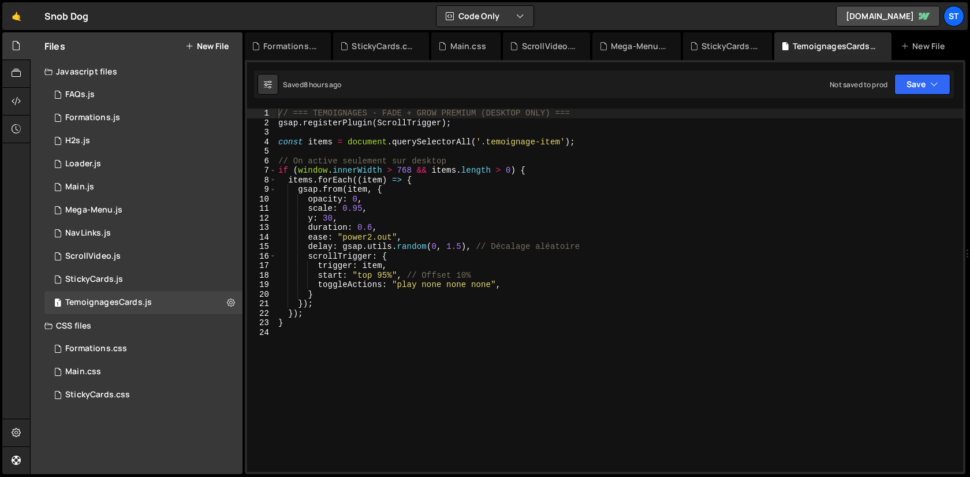
click at [466, 272] on div "// === TEMOIGNAGES - FADE + GROW PREMIUM (DESKTOP ONLY) === gsap . registerPlug…" at bounding box center [619, 300] width 687 height 382
type textarea "start: "top 95%", // Offset 5%"
click at [287, 36] on div "Formations.js" at bounding box center [288, 46] width 86 height 28
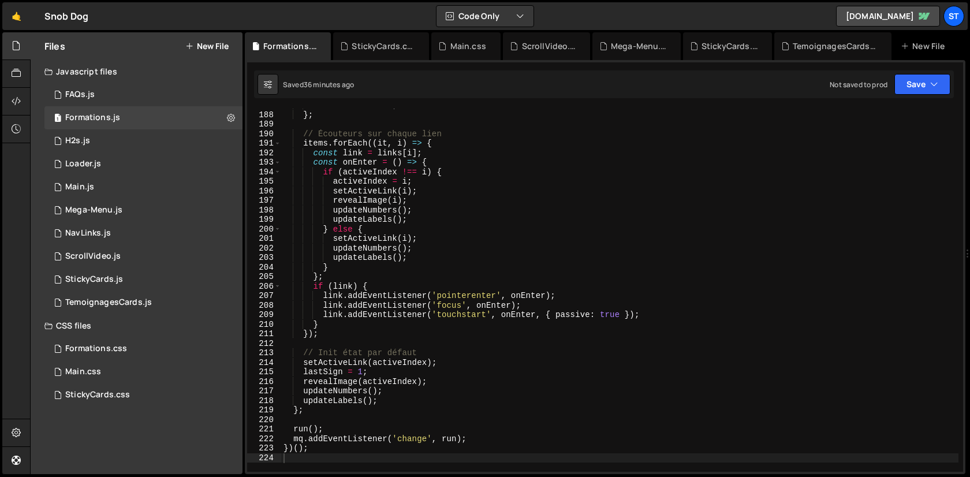
click at [428, 169] on div "lastRevealed = i ; } ; // Écouteurs sur chaque lien items . forEach (( it , i )…" at bounding box center [619, 291] width 677 height 382
type textarea "})();"
paste textarea
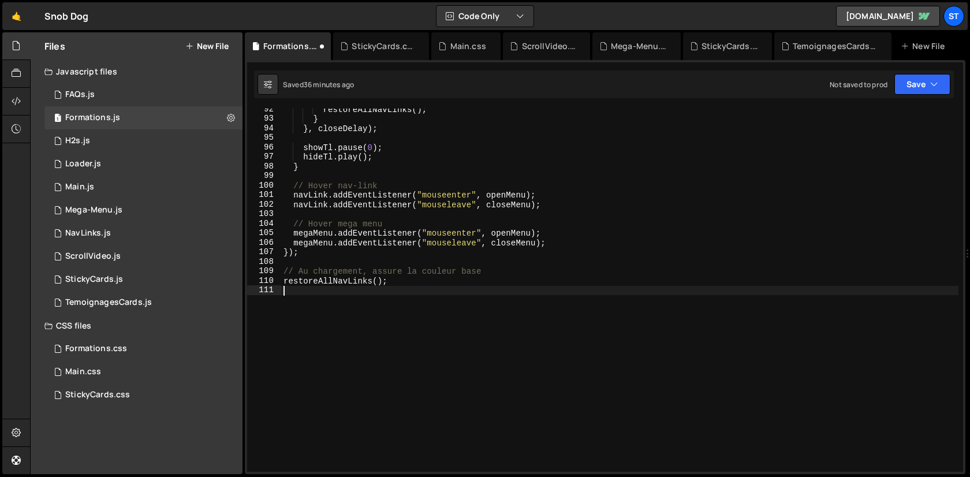
scroll to position [871, 0]
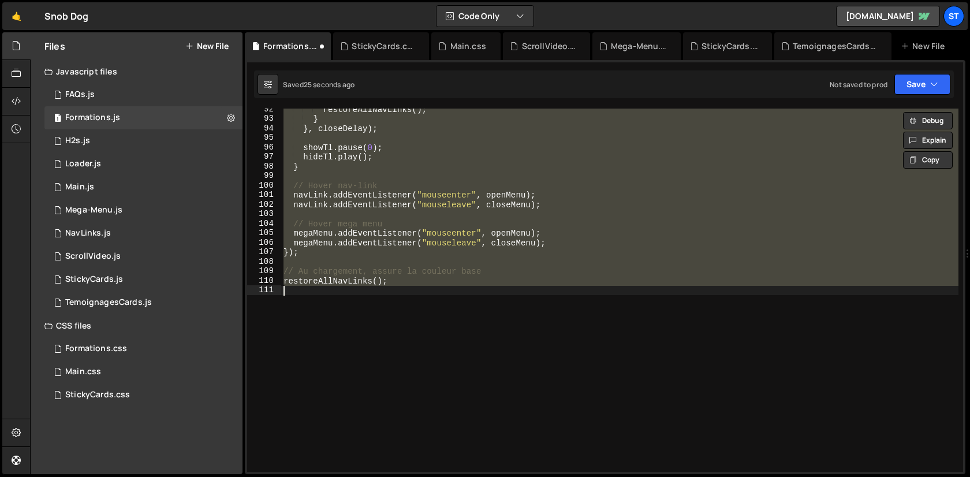
type textarea "})();"
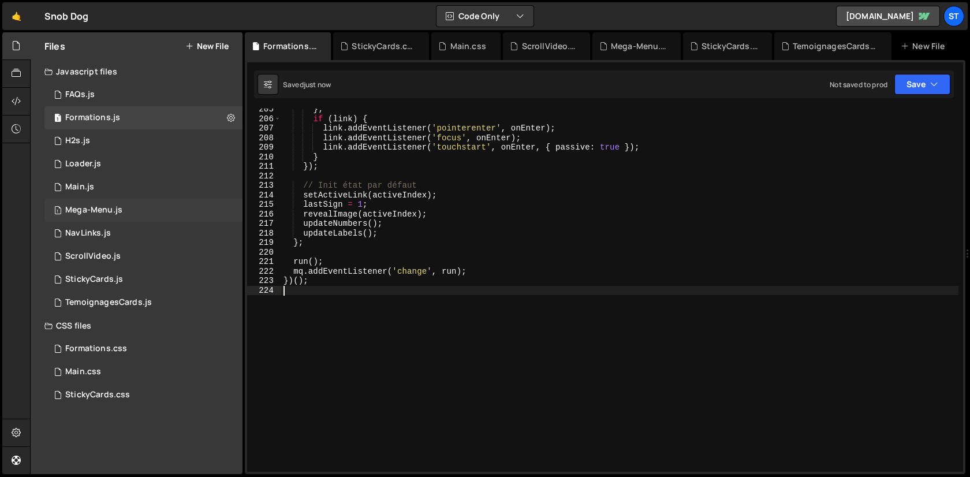
click at [123, 205] on div "1 Mega-Menu.js 0" at bounding box center [143, 210] width 198 height 23
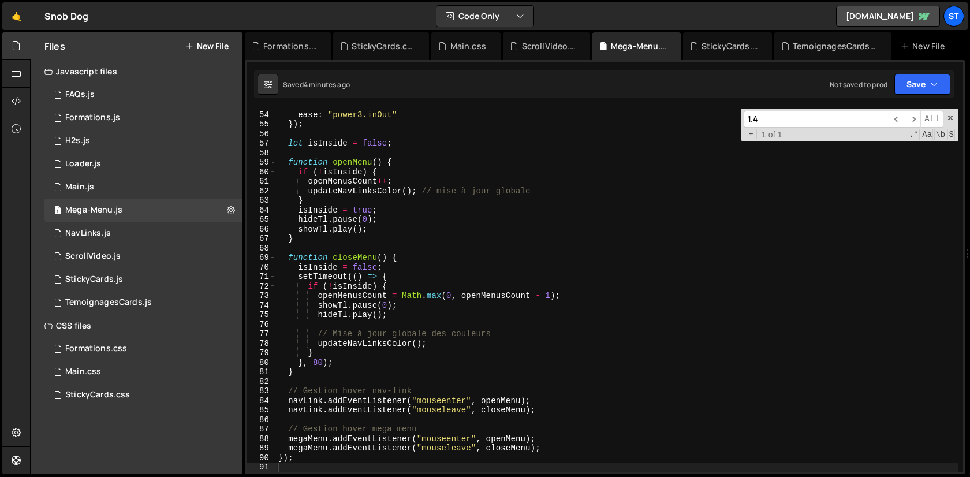
click at [636, 246] on div "duration : 0.45 , ease : "power3.inOut" }) ; let isInside = false ; function op…" at bounding box center [617, 291] width 682 height 382
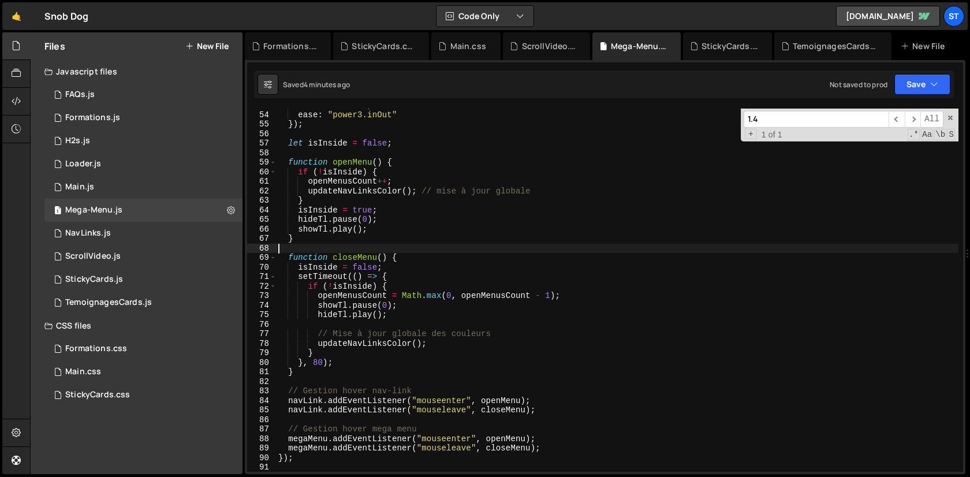
type textarea "});"
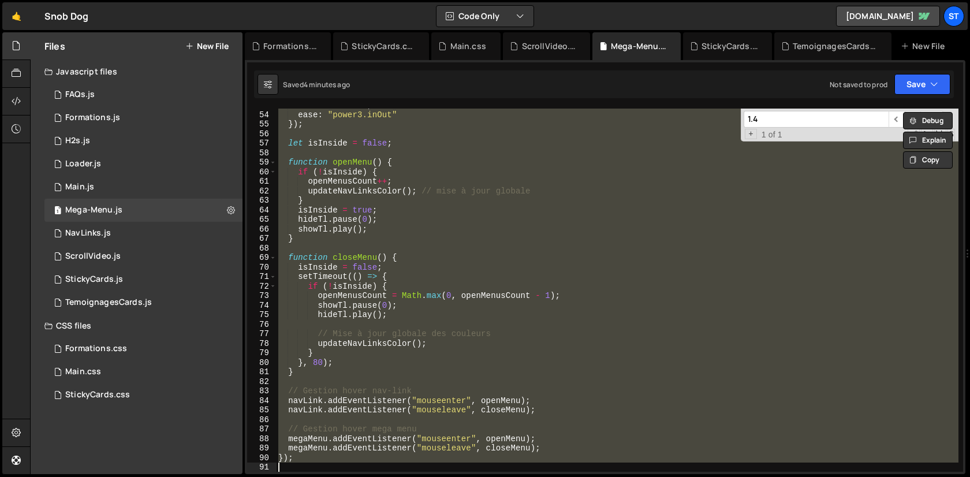
paste textarea
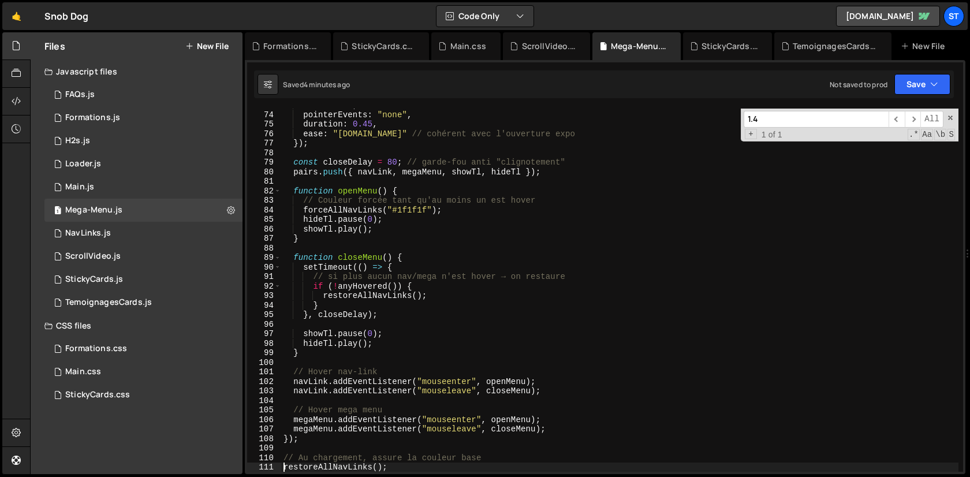
click at [607, 212] on div "x : "-100%" , pointerEvents : "none" , duration : 0.45 , ease : "expo.in" // co…" at bounding box center [619, 291] width 677 height 382
type textarea "forceAllNavLinks("#1f1f1f");"
click at [950, 117] on span at bounding box center [950, 118] width 8 height 8
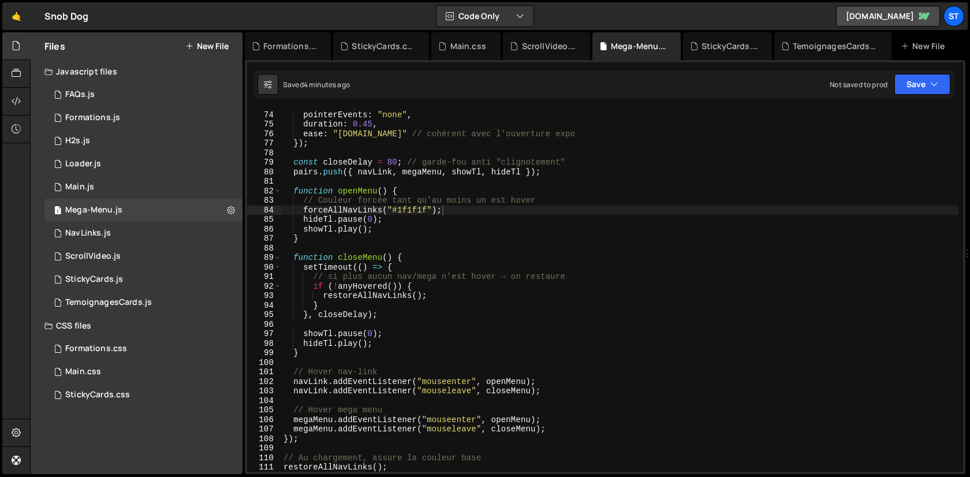
click at [630, 149] on div "x : "-100%" , pointerEvents : "none" , duration : 0.45 , ease : "expo.in" // co…" at bounding box center [619, 291] width 677 height 382
type textarea "restoreAllNavLinks();"
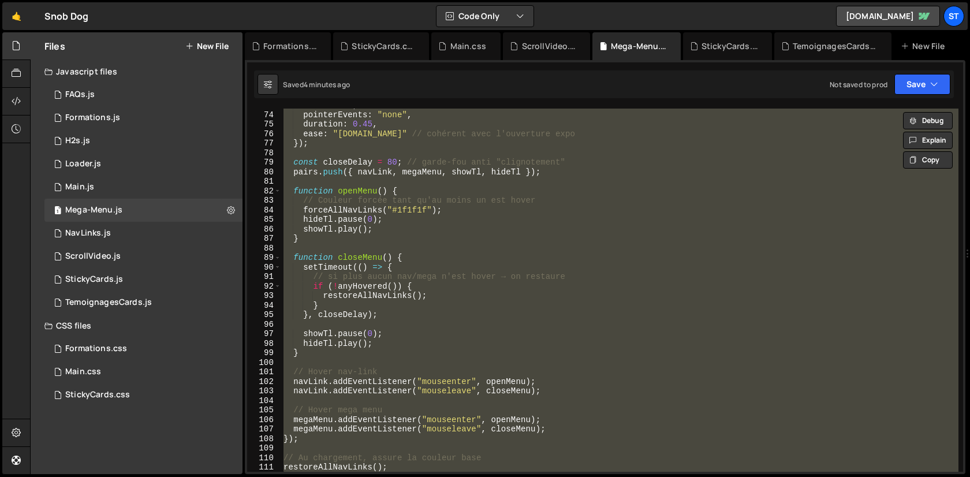
paste textarea
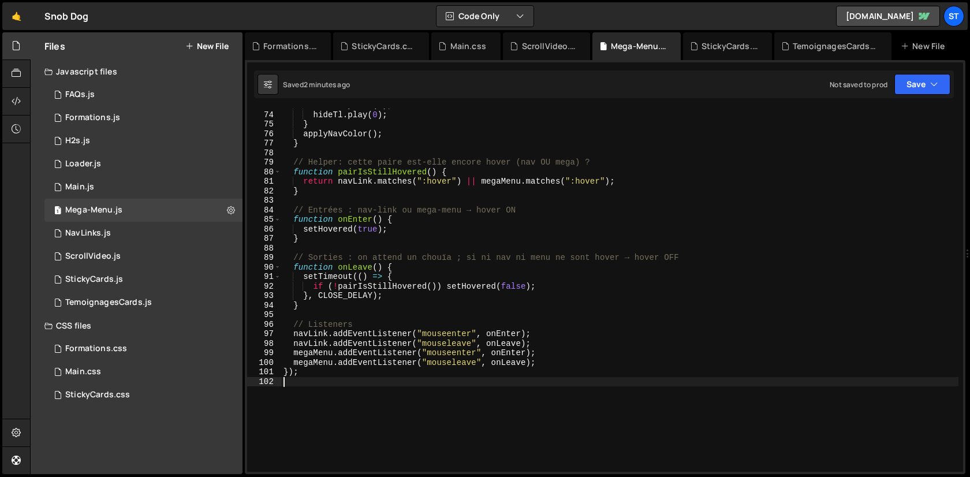
click at [423, 181] on div "showTl . pause ( 0 ) ; hideTl . play ( 0 ) ; } applyNavColor ( ) ; } // Helper:…" at bounding box center [619, 291] width 677 height 382
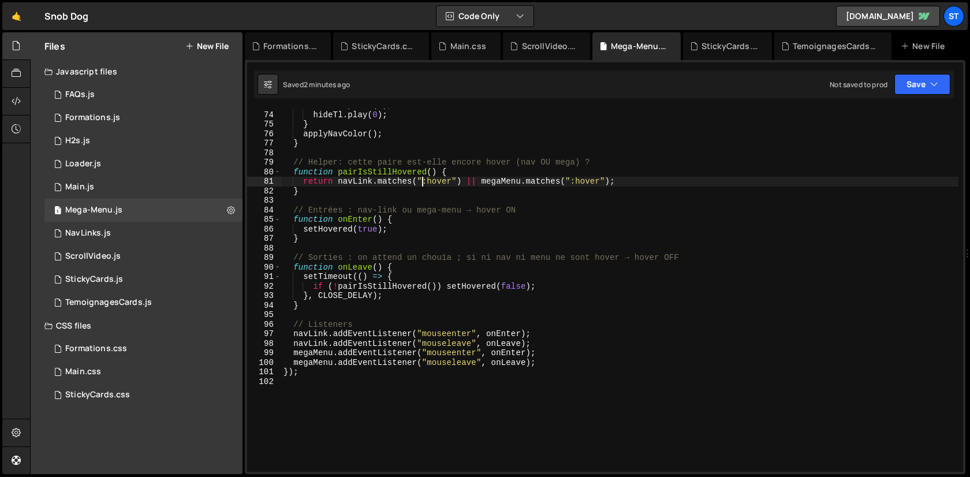
type textarea "});"
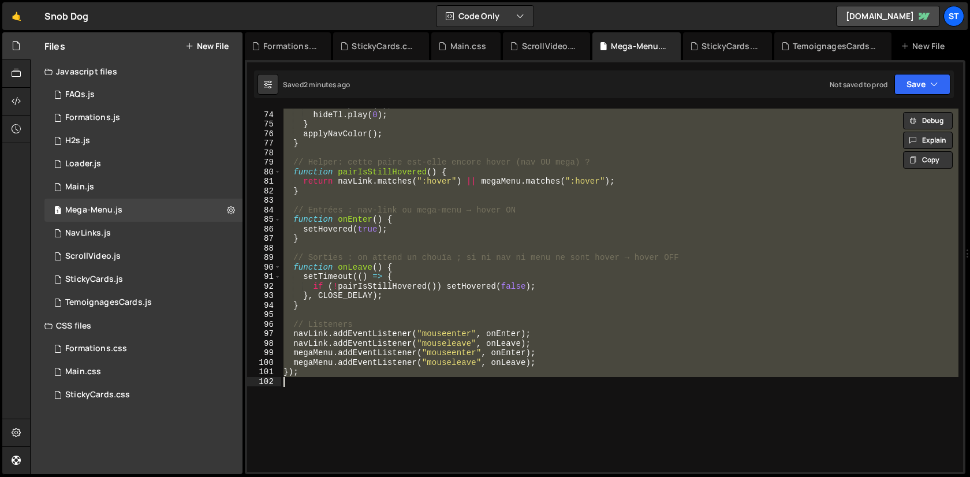
paste textarea
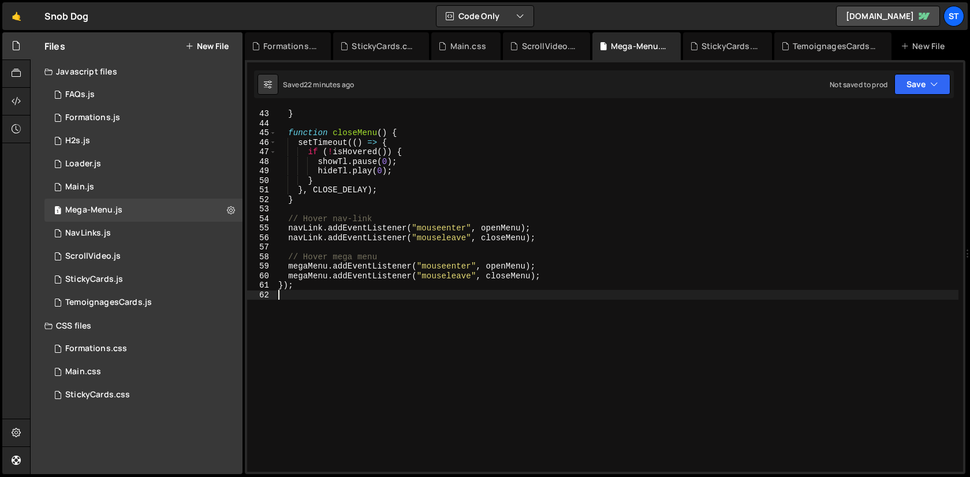
scroll to position [0, 0]
